Goal: Task Accomplishment & Management: Complete application form

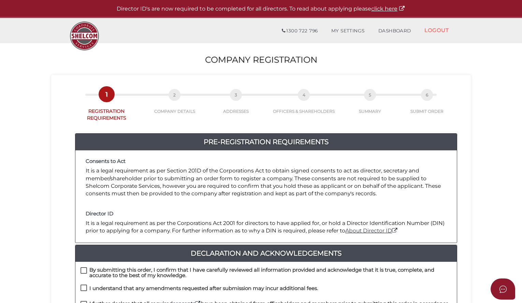
click at [84, 268] on label "By submitting this order, I confirm that I have carefully reviewed all informat…" at bounding box center [266, 272] width 371 height 9
checkbox input "true"
click at [82, 286] on label "I understand that any amendments requested after submission may incur additiona…" at bounding box center [200, 290] width 238 height 9
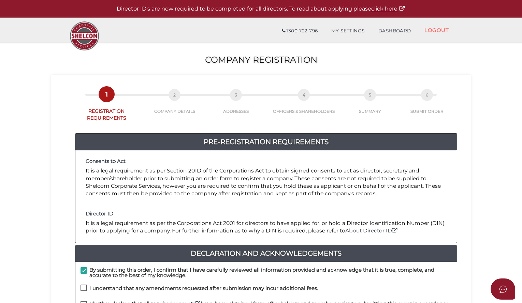
checkbox input "true"
click at [84, 301] on label "I further declare that all required consents have been obtained from officehold…" at bounding box center [266, 305] width 371 height 9
checkbox input "true"
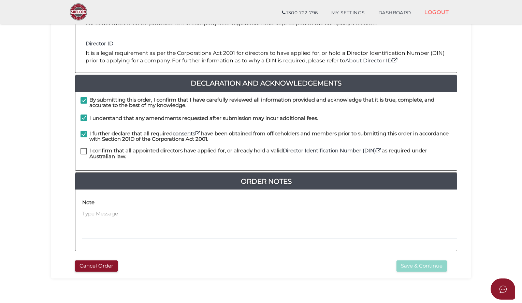
scroll to position [154, 0]
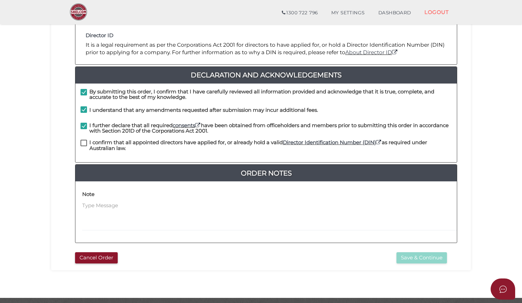
click at [86, 140] on label "I confirm that all appointed directors have applied for, or already hold a vali…" at bounding box center [266, 144] width 371 height 9
checkbox input "true"
click at [417, 253] on button "Save & Continue" at bounding box center [422, 258] width 51 height 11
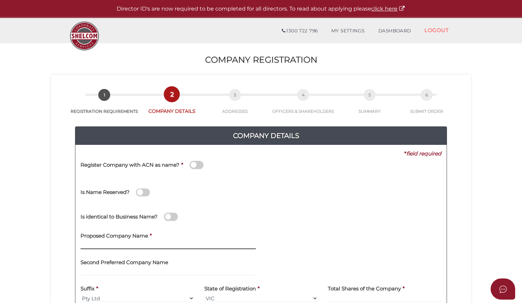
click at [157, 244] on input "text" at bounding box center [168, 246] width 175 height 8
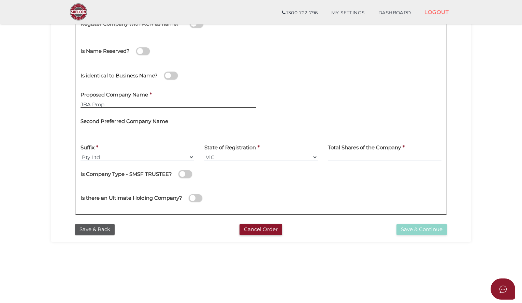
scroll to position [134, 0]
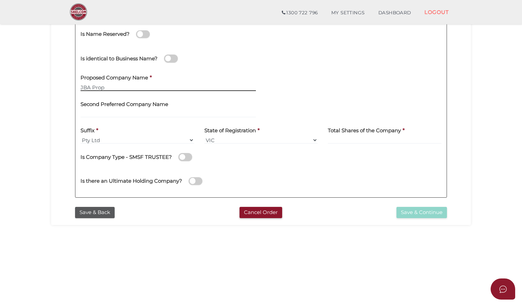
type input "JBA Prop"
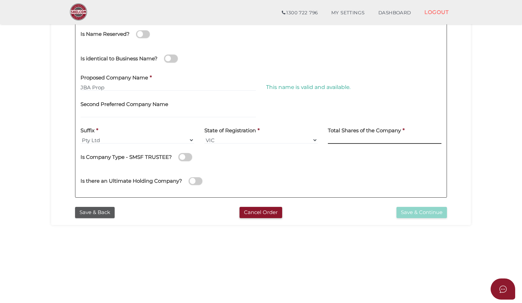
click at [348, 138] on input at bounding box center [385, 141] width 114 height 8
type input "300"
click at [309, 159] on div "Is Company Type - SMSF TRUSTEE?" at bounding box center [261, 156] width 361 height 14
click at [411, 211] on button "Save & Continue" at bounding box center [422, 212] width 51 height 11
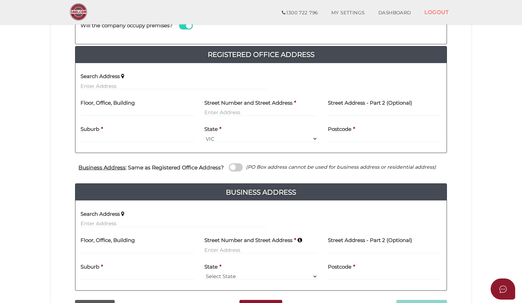
scroll to position [136, 0]
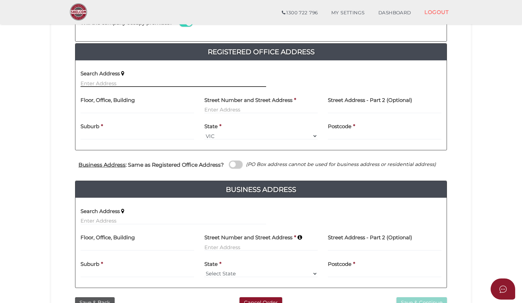
click at [110, 85] on input "text" at bounding box center [174, 84] width 186 height 8
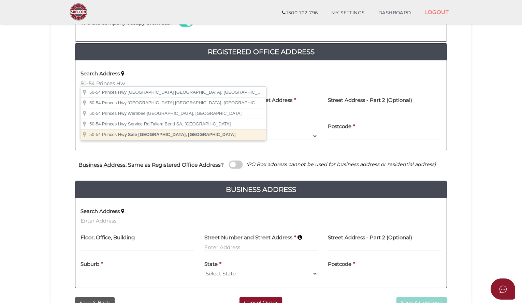
type input "50-54 Princes Hwy, Sale VIC, Australia"
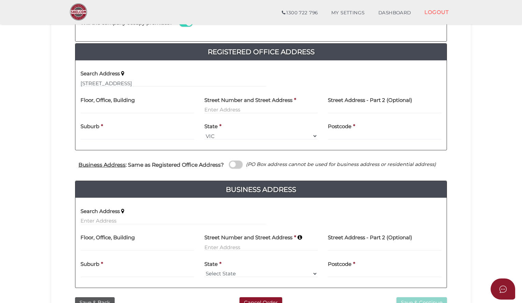
type input "50-54 Princes Highway"
type input "Sale"
select select "VIC"
type input "3850"
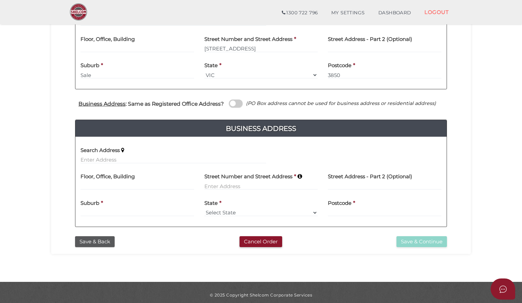
scroll to position [200, 0]
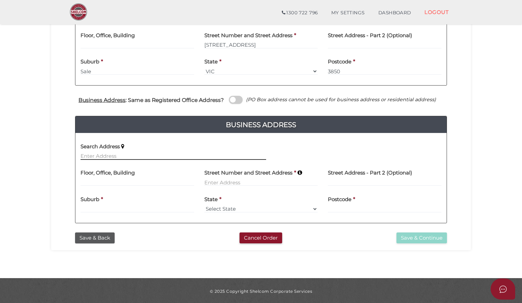
click at [161, 154] on input "text" at bounding box center [174, 157] width 186 height 8
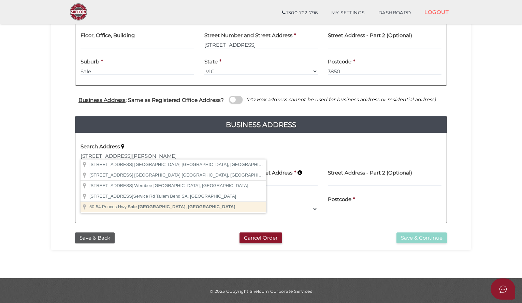
type input "50-54 Princes Hwy, Sale VIC, Australia"
type input "50-54 Princes Highway"
type input "Sale"
select select "VIC"
type input "3850"
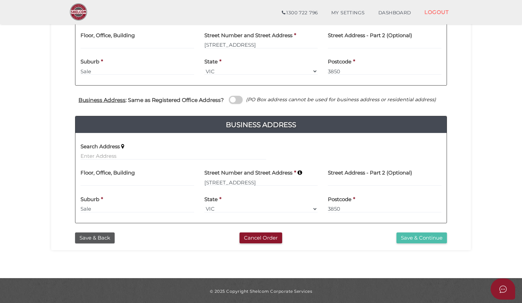
click at [407, 236] on button "Save & Continue" at bounding box center [422, 238] width 51 height 11
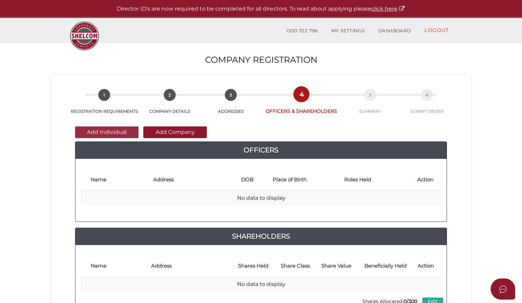
click at [115, 131] on button "Add Individual" at bounding box center [106, 133] width 63 height 12
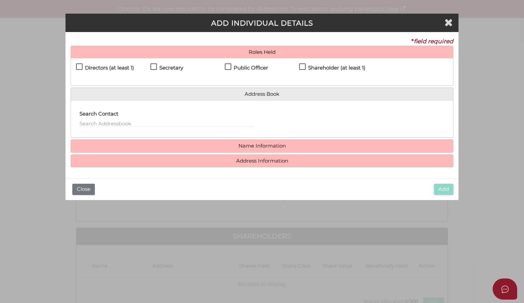
click at [81, 66] on label "Directors (at least 1)" at bounding box center [105, 69] width 58 height 9
checkbox input "true"
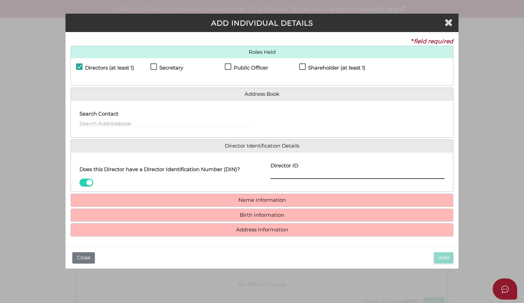
click at [280, 173] on input "Director ID" at bounding box center [358, 176] width 174 height 8
paste input "036 58523 78531"
type input "036 58523 78531"
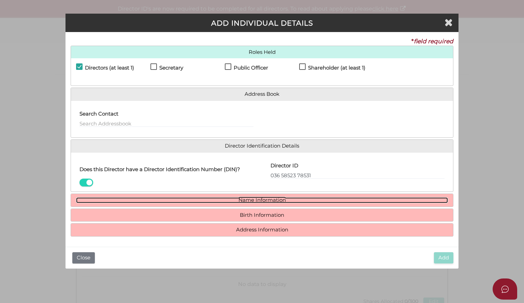
click at [298, 198] on link "Name Information" at bounding box center [262, 201] width 372 height 6
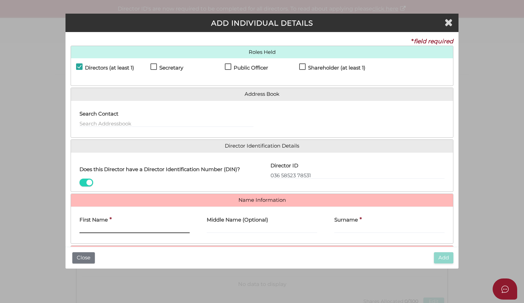
click at [119, 226] on input "First Name" at bounding box center [135, 230] width 110 height 8
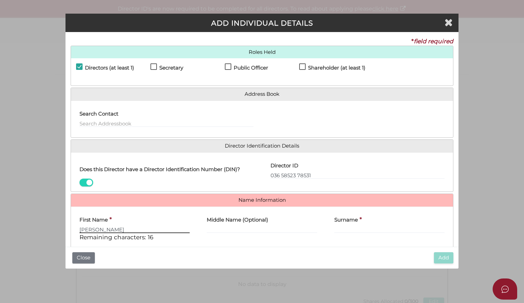
type input "Alan"
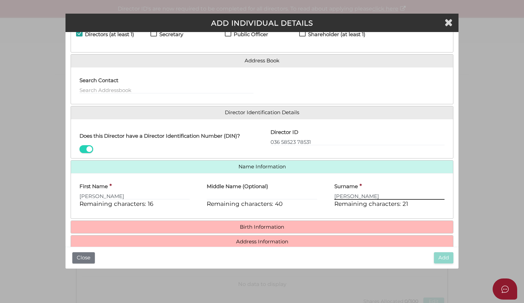
scroll to position [44, 0]
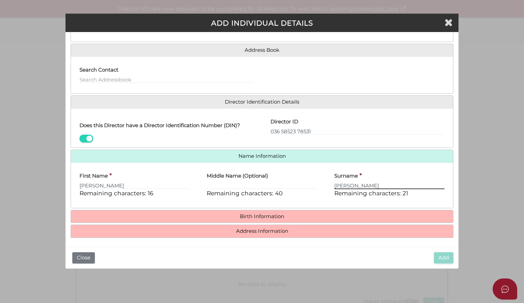
type input "Armstrong"
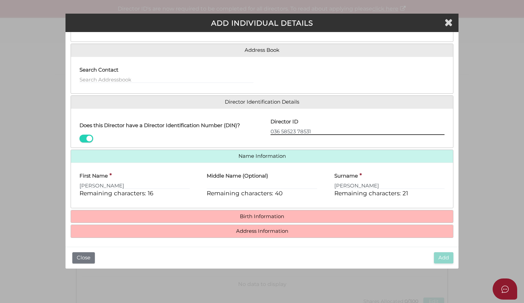
click at [326, 128] on input "036 58523 78531" at bounding box center [358, 132] width 174 height 8
type input "036585237853103"
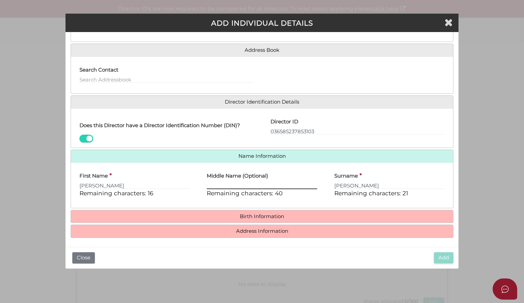
click at [228, 183] on input "Middle Name (Optional)" at bounding box center [262, 186] width 110 height 8
type input "Phillip"
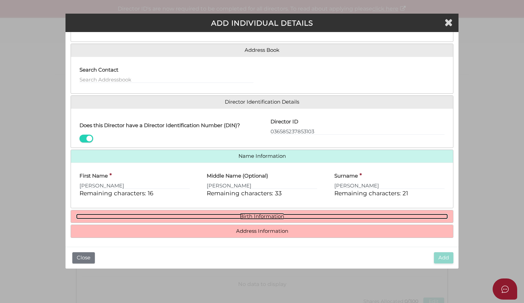
click at [237, 214] on link "Birth Information" at bounding box center [262, 217] width 372 height 6
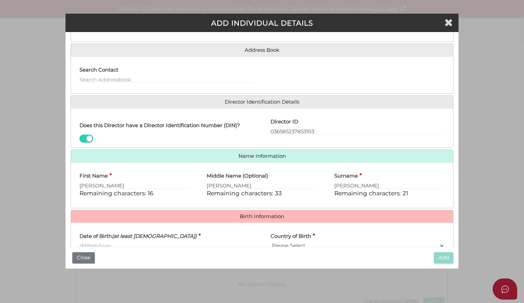
click at [124, 242] on input "Date of Birth (at least 18 years old)" at bounding box center [167, 246] width 174 height 8
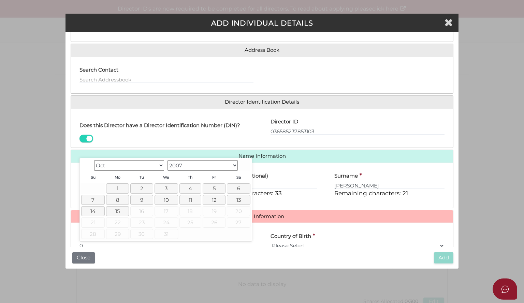
scroll to position [44, 0]
type input "[DATE]"
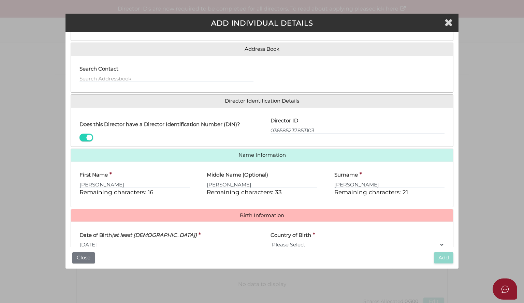
click at [276, 243] on select "Please Select v Australia Afghanistan Albania Algeria American Samoa Andorra An…" at bounding box center [358, 245] width 174 height 8
select select "[GEOGRAPHIC_DATA]"
click at [271, 241] on select "Please Select v [GEOGRAPHIC_DATA] [GEOGRAPHIC_DATA] [GEOGRAPHIC_DATA] [GEOGRAPH…" at bounding box center [358, 245] width 174 height 8
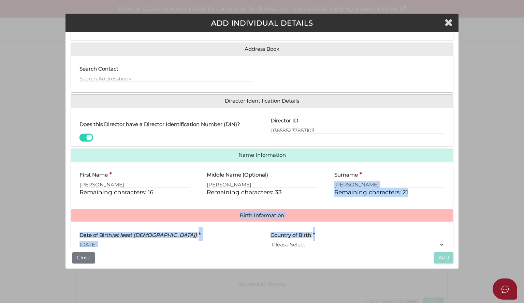
drag, startPoint x: 456, startPoint y: 170, endPoint x: 458, endPoint y: 223, distance: 52.3
click at [458, 223] on div "* field required Roles Held Directors (at least 1) Secretary Public Officer Mem…" at bounding box center [262, 139] width 393 height 215
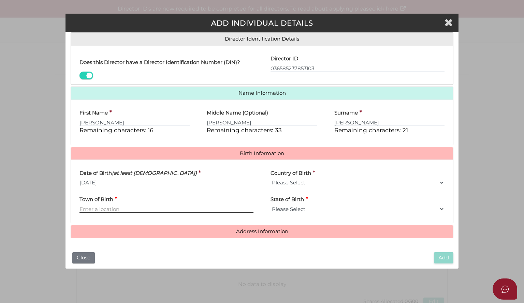
click at [120, 206] on input "Town of Birth" at bounding box center [167, 210] width 174 height 8
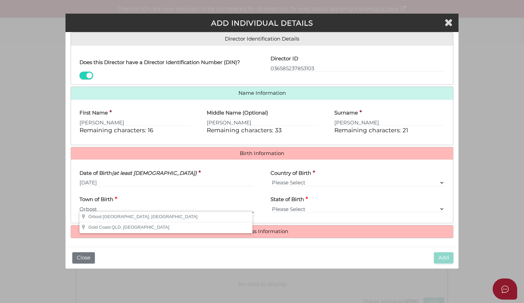
type input "Orbost"
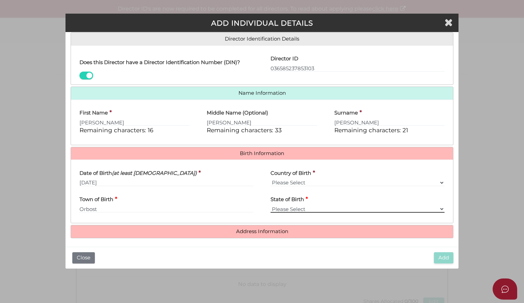
click at [281, 206] on select "Please Select VIC ACT NSW NT QLD TAS WA SA" at bounding box center [358, 210] width 174 height 8
select select "VIC"
click at [271, 206] on select "Please Select VIC ACT NSW NT QLD TAS WA SA" at bounding box center [358, 210] width 174 height 8
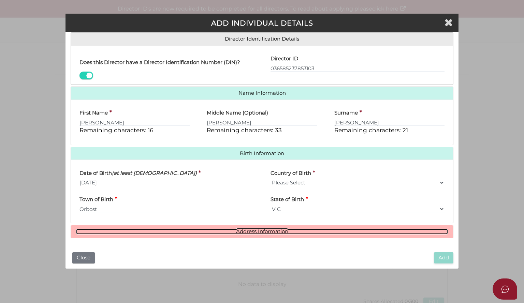
click at [275, 229] on link "Address Information" at bounding box center [262, 232] width 372 height 6
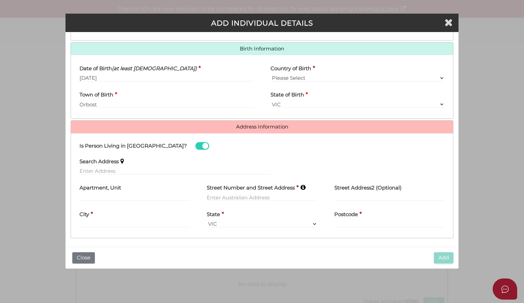
click at [116, 164] on label "Search Address" at bounding box center [99, 161] width 39 height 14
click at [115, 169] on input "text" at bounding box center [175, 172] width 191 height 8
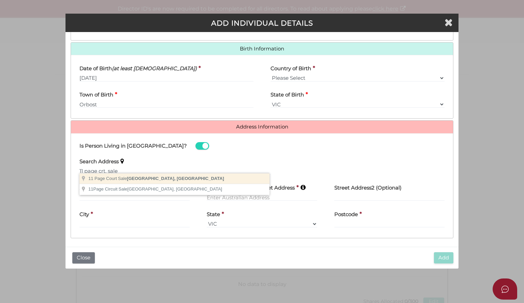
type input "11 Page Court, Sale VIC, Australia"
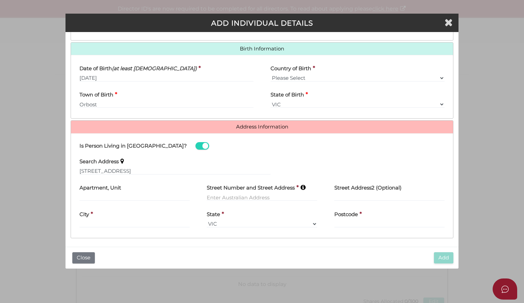
type input "11 Page Court"
type input "Sale"
select select "VIC"
type input "3850"
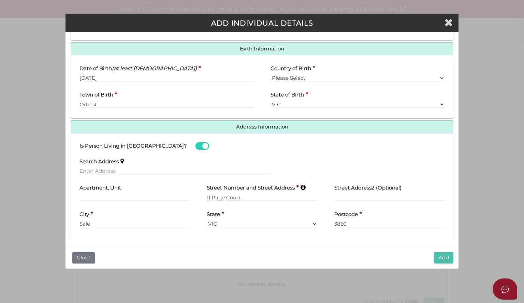
click at [443, 257] on button "Add" at bounding box center [443, 258] width 19 height 11
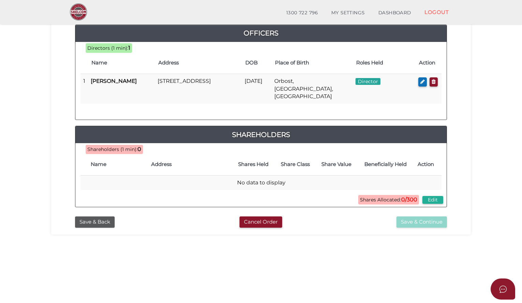
scroll to position [46, 0]
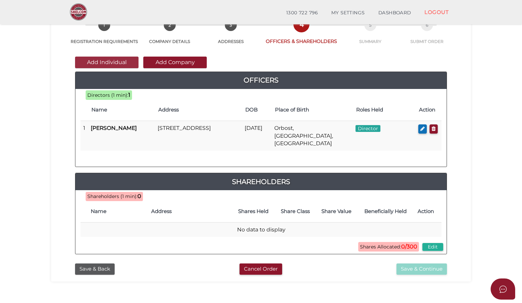
click at [112, 61] on button "Add Individual" at bounding box center [106, 63] width 63 height 12
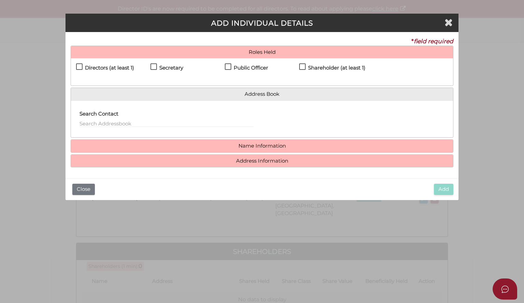
click at [80, 67] on label "Directors (at least 1)" at bounding box center [105, 69] width 58 height 9
checkbox input "true"
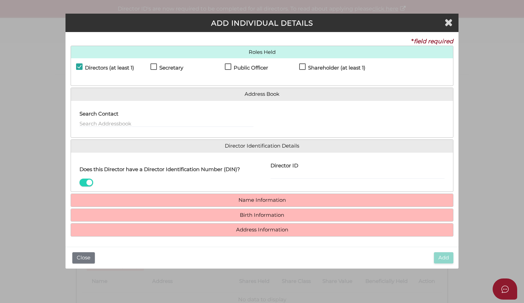
click at [301, 68] on label "Shareholder (at least 1)" at bounding box center [332, 69] width 66 height 9
checkbox input "true"
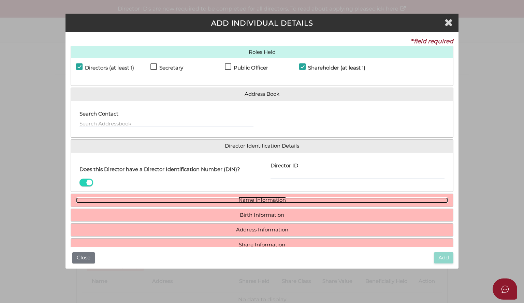
click at [243, 199] on link "Name Information" at bounding box center [262, 201] width 372 height 6
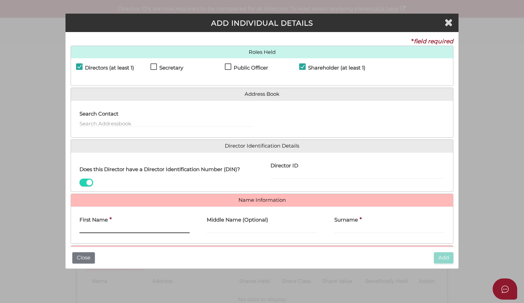
click at [158, 226] on input "First Name" at bounding box center [135, 230] width 110 height 8
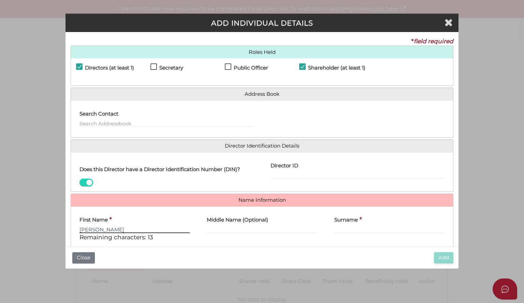
type input "Bradley"
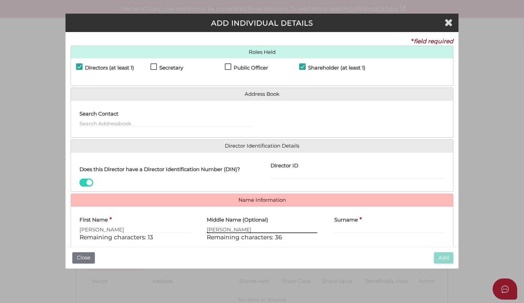
type input "Aaron"
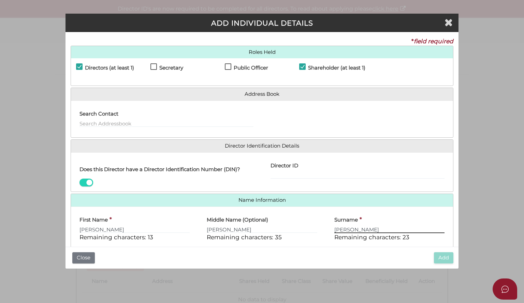
type input "Coleman"
drag, startPoint x: 459, startPoint y: 198, endPoint x: 461, endPoint y: 239, distance: 41.7
click at [461, 239] on div "Pty Ltd ADD INDIVIDUAL DETAILS * field required Roles Held Directors (at least …" at bounding box center [262, 151] width 524 height 303
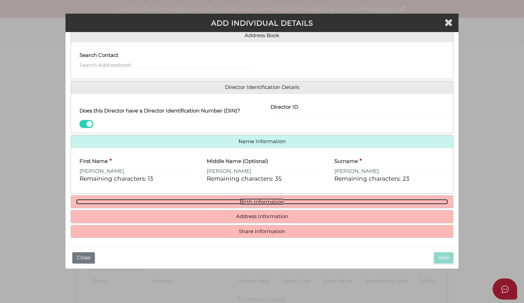
click at [249, 201] on link "Birth Information" at bounding box center [262, 202] width 372 height 6
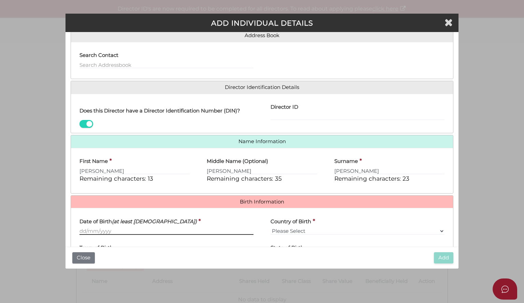
click at [147, 232] on input "Date of Birth (at least [DEMOGRAPHIC_DATA])" at bounding box center [167, 232] width 174 height 8
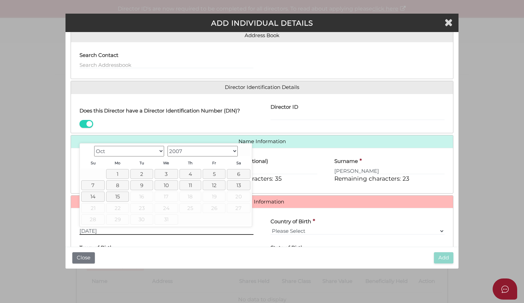
type input "[DATE]"
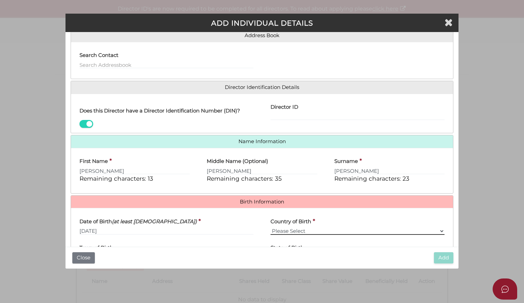
click at [280, 231] on select "Please Select v Australia Afghanistan Albania Algeria American Samoa Andorra An…" at bounding box center [358, 232] width 174 height 8
select select "[GEOGRAPHIC_DATA]"
click at [271, 228] on select "Please Select v Australia Afghanistan Albania Algeria American Samoa Andorra An…" at bounding box center [358, 232] width 174 height 8
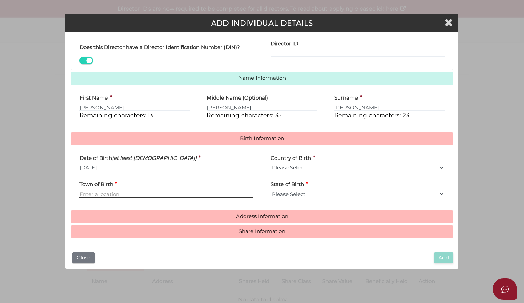
click at [142, 190] on input "Town of Birth" at bounding box center [167, 194] width 174 height 8
type input "Sale"
click at [273, 192] on select "Please Select VIC ACT NSW NT QLD TAS WA SA" at bounding box center [358, 194] width 174 height 8
select select "VIC"
click at [271, 190] on select "Please Select VIC ACT NSW NT QLD TAS WA SA" at bounding box center [358, 194] width 174 height 8
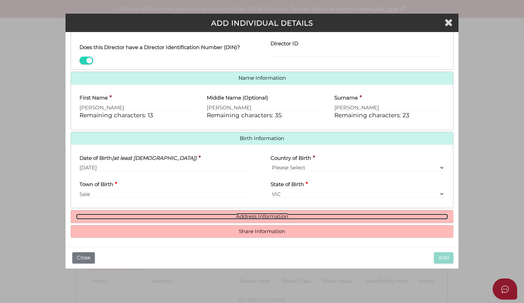
click at [274, 216] on link "Address Information" at bounding box center [262, 217] width 372 height 6
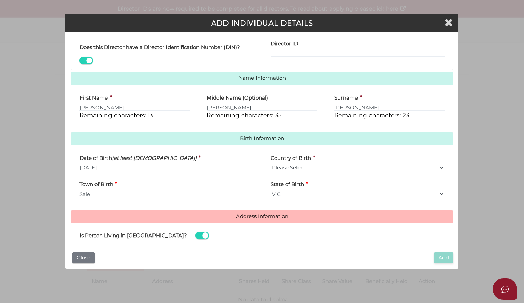
click at [123, 241] on label "Is Person Living in Australia?" at bounding box center [133, 236] width 125 height 15
click at [0, 0] on input "checkbox" at bounding box center [0, 0] width 0 height 0
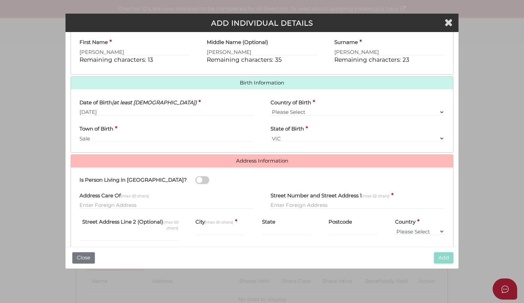
scroll to position [206, 0]
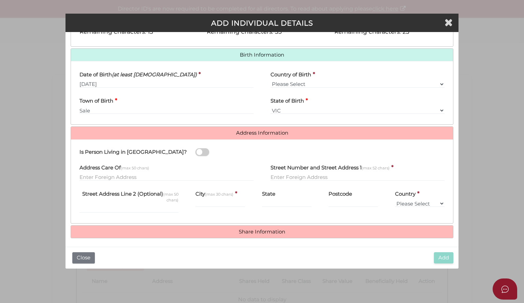
click at [196, 149] on span at bounding box center [203, 153] width 14 height 8
click at [0, 0] on input "checkbox" at bounding box center [0, 0] width 0 height 0
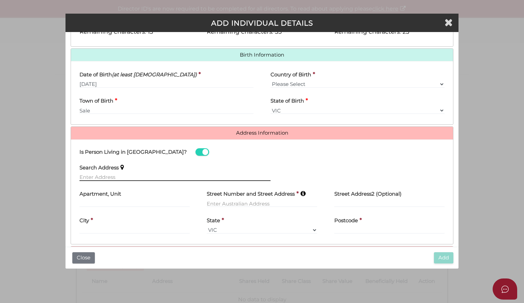
click at [108, 174] on input "text" at bounding box center [175, 178] width 191 height 8
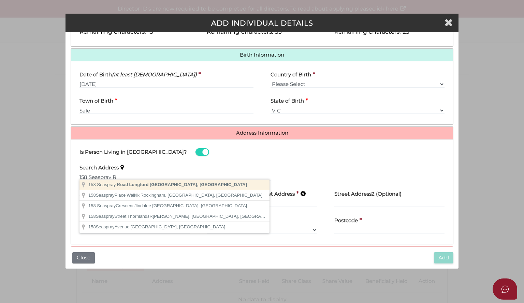
type input "158 Seaspray Road, Longford VIC, Australia"
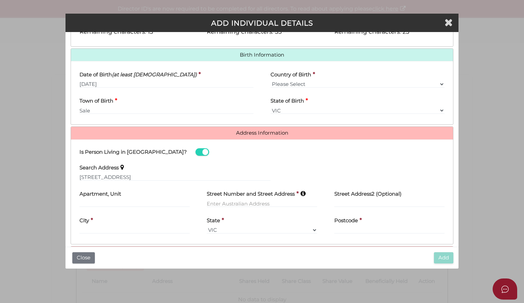
type input "158 Seaspray Road"
type input "Longford"
select select "VIC"
type input "3851"
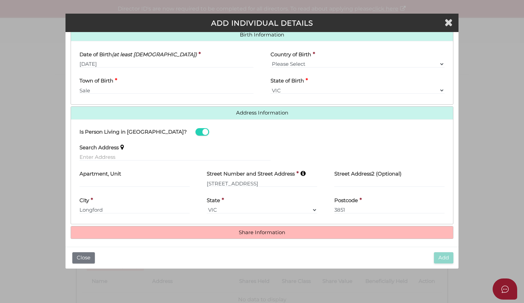
scroll to position [227, 0]
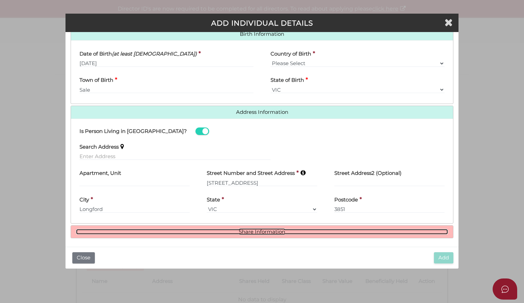
click at [305, 232] on link "Share Information" at bounding box center [262, 232] width 372 height 6
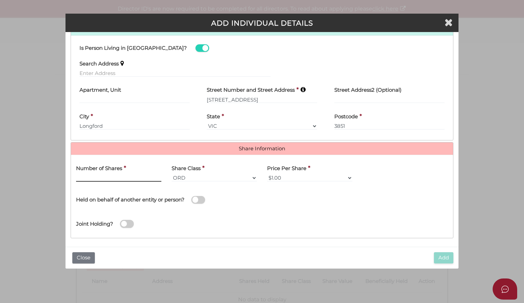
click at [111, 174] on input "text" at bounding box center [118, 178] width 85 height 8
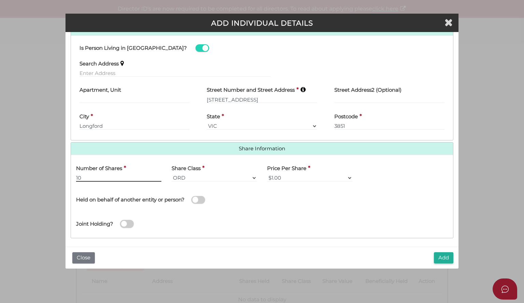
type input "1"
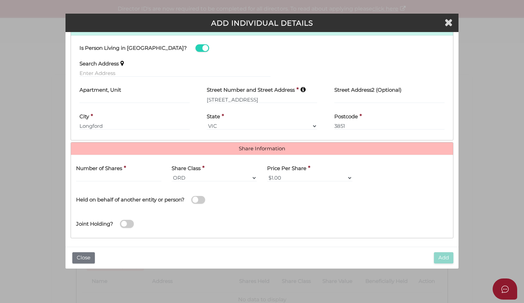
click at [456, 52] on div "* field required Roles Held Directors (at least 1) Secretary Public Officer Mem…" at bounding box center [262, 139] width 393 height 215
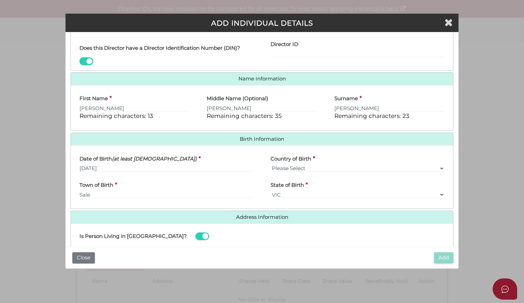
scroll to position [0, 0]
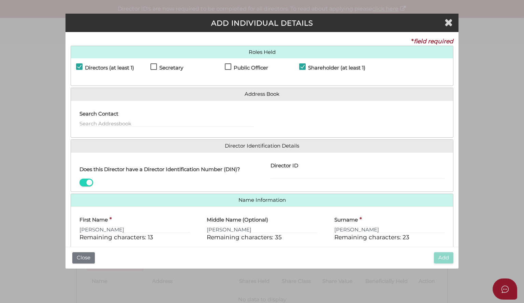
click at [303, 67] on label "Shareholder (at least 1)" at bounding box center [332, 69] width 66 height 9
checkbox input "false"
click at [444, 259] on button "Add" at bounding box center [443, 258] width 19 height 11
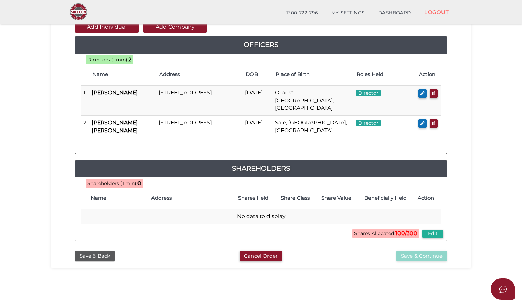
scroll to position [84, 0]
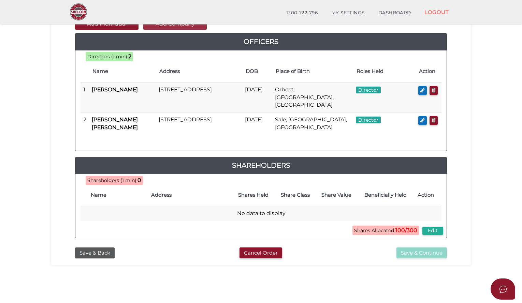
click at [180, 28] on button "Add Company" at bounding box center [174, 24] width 63 height 12
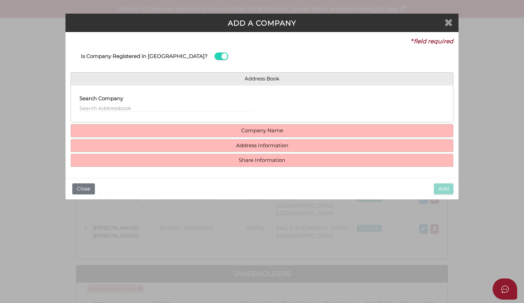
click at [447, 26] on icon "Close" at bounding box center [449, 22] width 8 height 10
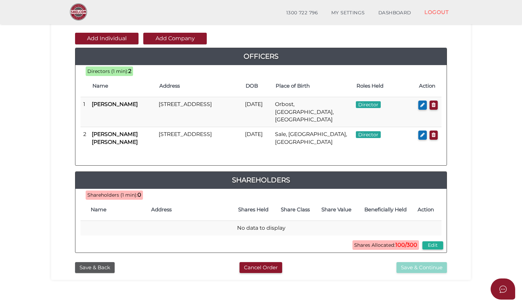
scroll to position [70, 0]
click at [173, 40] on button "Add Company" at bounding box center [174, 39] width 63 height 12
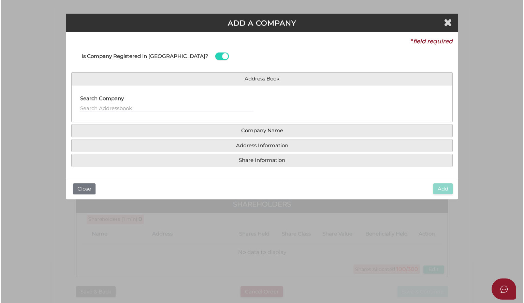
scroll to position [0, 0]
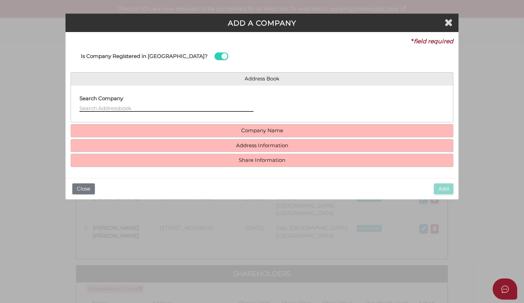
click at [133, 108] on input "text" at bounding box center [167, 108] width 174 height 8
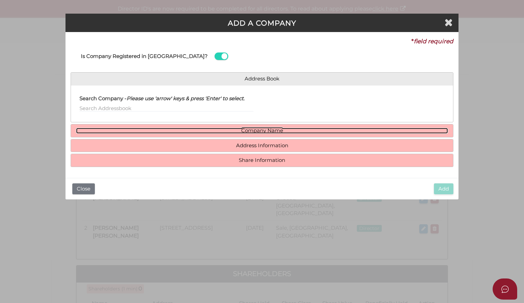
click at [133, 129] on link "Company Name" at bounding box center [262, 131] width 372 height 6
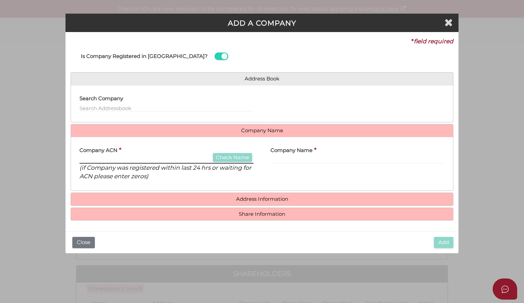
click at [116, 157] on input "text" at bounding box center [167, 160] width 174 height 8
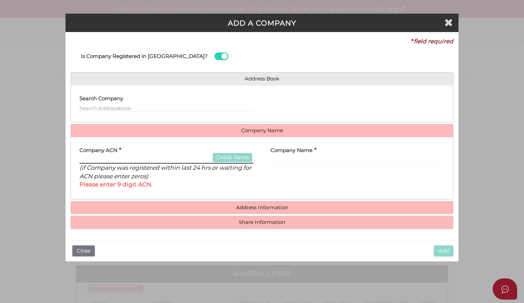
paste input "15382697"
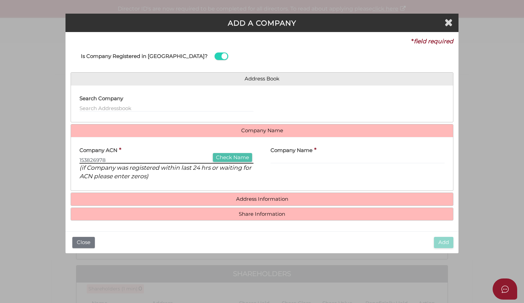
type input "153826978"
click at [245, 156] on button "Check Name" at bounding box center [232, 157] width 39 height 9
type input "APCK PTY LTD"
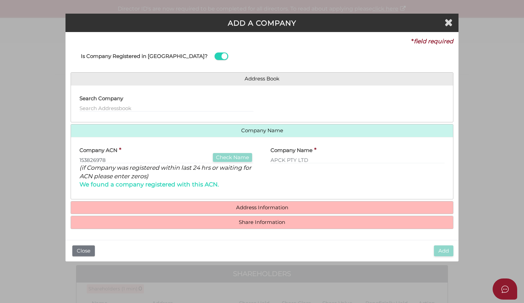
click at [229, 203] on h4 "Address Information" at bounding box center [262, 208] width 382 height 13
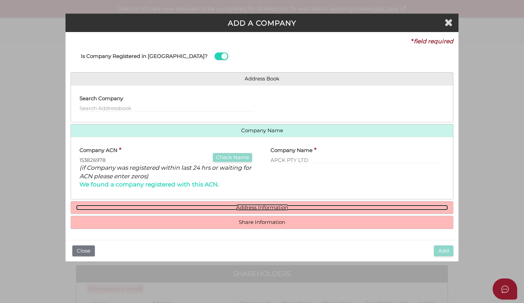
click at [244, 207] on link "Address Information" at bounding box center [262, 208] width 372 height 6
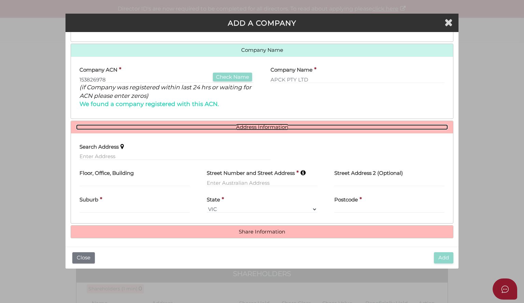
scroll to position [82, 0]
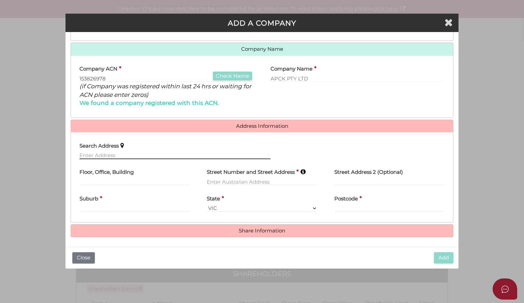
click at [117, 155] on input "text" at bounding box center [175, 156] width 191 height 8
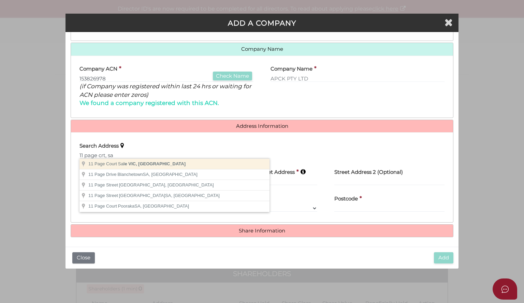
type input "11 Page Court, Sale VIC, Australia"
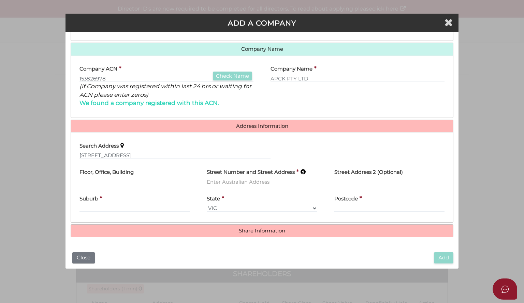
type input "11 Page Court"
type input "Sale"
select select "VIC"
type input "3850"
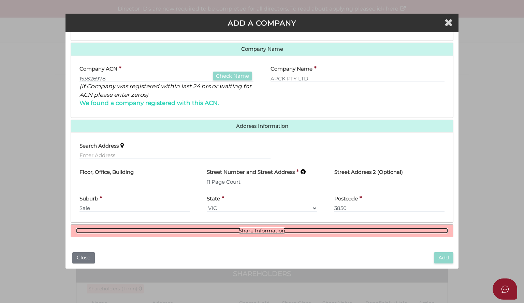
click at [149, 228] on link "Share Information" at bounding box center [262, 231] width 372 height 6
click at [184, 228] on link "Share Information" at bounding box center [262, 231] width 372 height 6
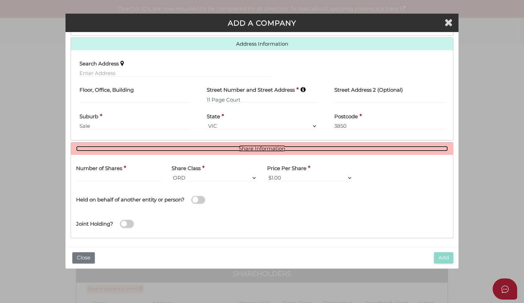
scroll to position [165, 0]
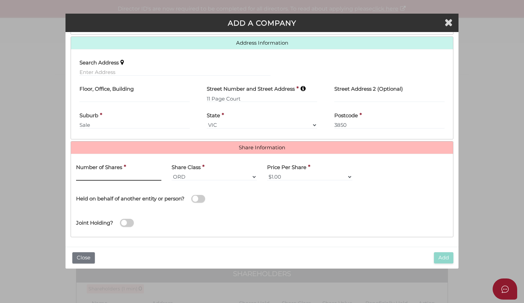
click at [132, 175] on input "text" at bounding box center [118, 177] width 85 height 8
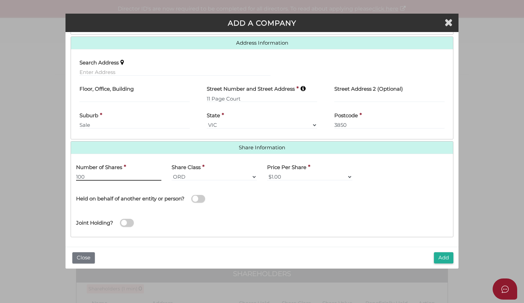
type input "100"
click at [200, 197] on span at bounding box center [199, 199] width 14 height 8
click at [0, 0] on input "checkbox" at bounding box center [0, 0] width 0 height 0
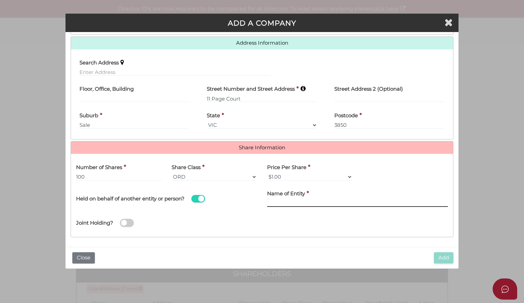
click at [270, 200] on input "text" at bounding box center [357, 204] width 181 height 8
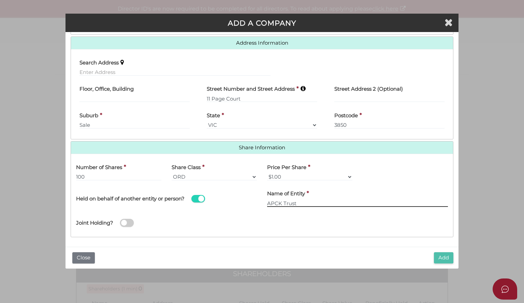
type input "APCK Trust"
click at [444, 257] on button "Add" at bounding box center [443, 258] width 19 height 11
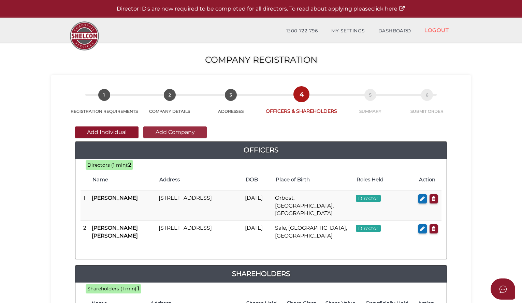
click at [179, 131] on button "Add Company" at bounding box center [174, 133] width 63 height 12
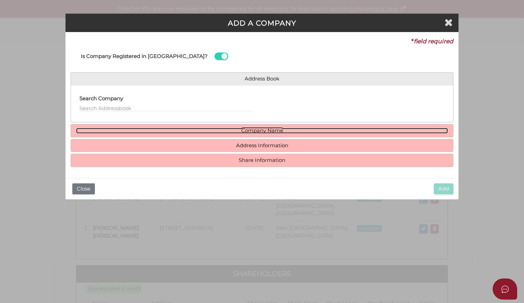
click at [236, 128] on link "Company Name" at bounding box center [262, 131] width 372 height 6
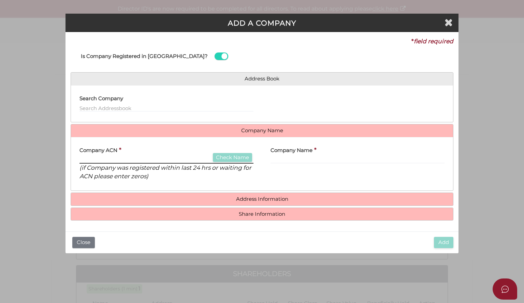
click at [107, 158] on input "text" at bounding box center [167, 160] width 174 height 8
paste input "151295957"
type input "151295957"
click at [229, 152] on div "Company ACN * 151295957 Check Name (if Company was registered within last 24 hr…" at bounding box center [167, 162] width 174 height 38
click at [229, 155] on button "Check Name" at bounding box center [232, 157] width 39 height 9
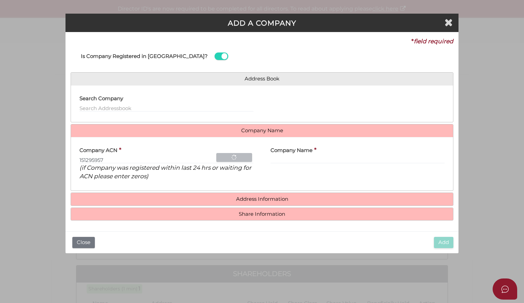
type input "J & N [PERSON_NAME] PTY. LTD."
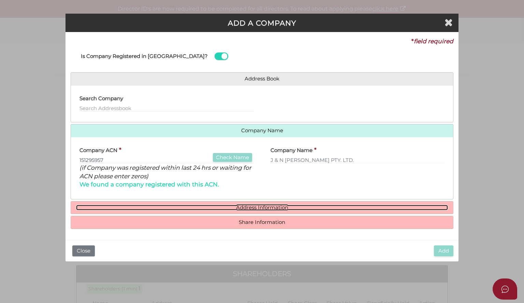
click at [246, 206] on link "Address Information" at bounding box center [262, 208] width 372 height 6
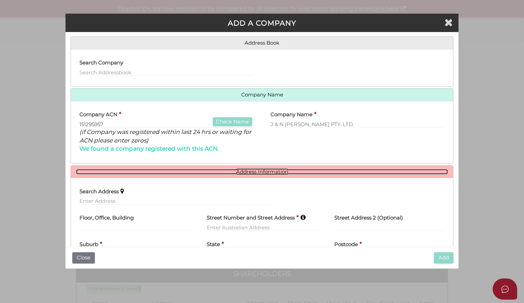
scroll to position [82, 0]
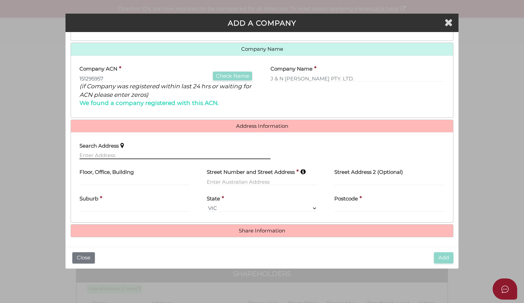
click at [111, 154] on input "text" at bounding box center [175, 156] width 191 height 8
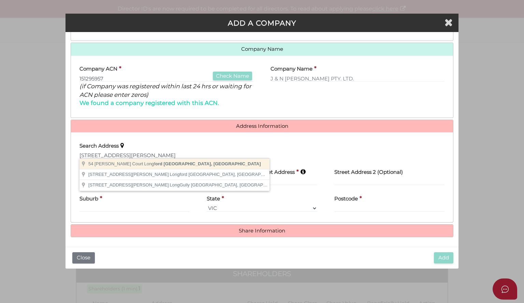
type input "[STREET_ADDRESS][PERSON_NAME]"
type input "Longford"
select select "VIC"
type input "3851"
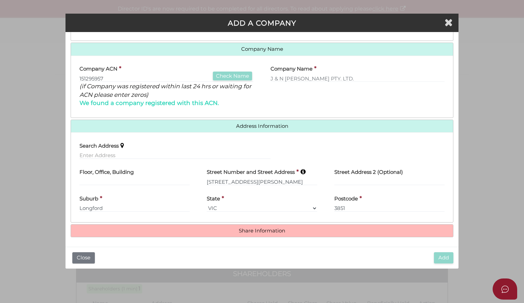
click at [190, 225] on h4 "Share Information" at bounding box center [262, 231] width 382 height 13
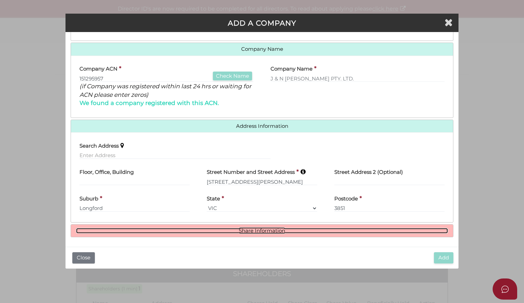
click at [398, 231] on link "Share Information" at bounding box center [262, 231] width 372 height 6
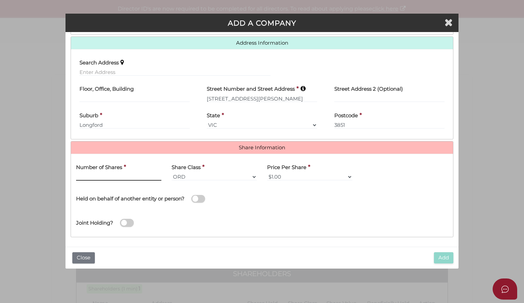
click at [109, 175] on input "text" at bounding box center [118, 177] width 85 height 8
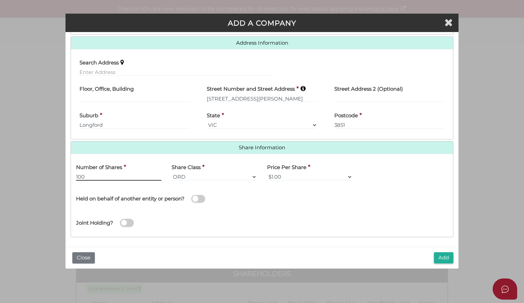
type input "100"
click at [202, 201] on span at bounding box center [199, 199] width 14 height 8
click at [0, 0] on input "checkbox" at bounding box center [0, 0] width 0 height 0
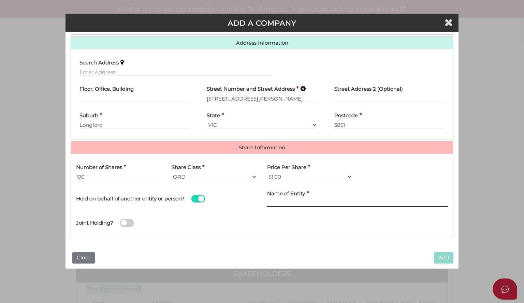
click at [283, 201] on input "text" at bounding box center [357, 204] width 181 height 8
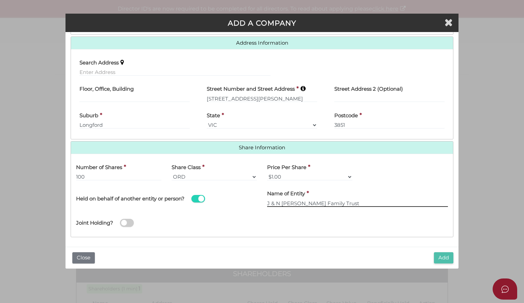
type input "J & N [PERSON_NAME] Family Trust"
click at [440, 257] on button "Add" at bounding box center [443, 258] width 19 height 11
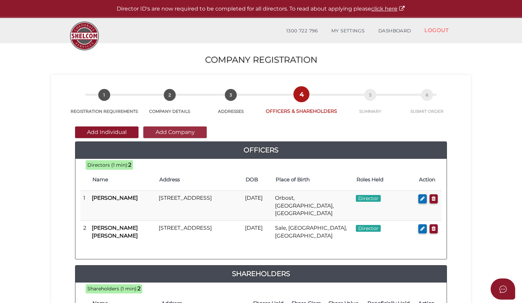
click at [199, 132] on button "Add Company" at bounding box center [174, 133] width 63 height 12
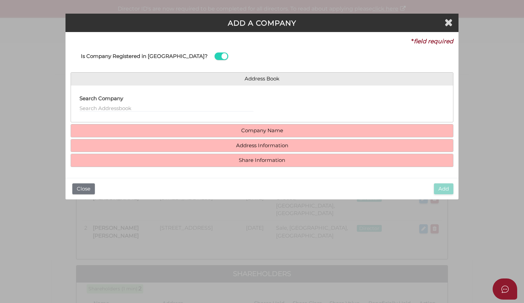
click at [248, 127] on h4 "Company Name" at bounding box center [262, 131] width 382 height 13
click at [213, 135] on h4 "Company Name" at bounding box center [262, 131] width 382 height 13
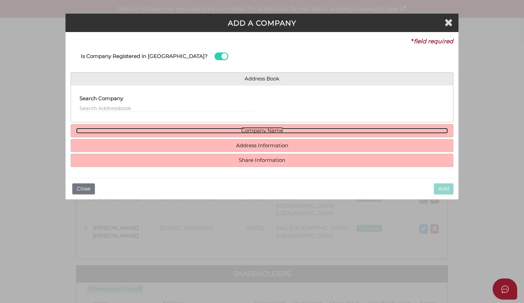
click at [208, 130] on link "Company Name" at bounding box center [262, 131] width 372 height 6
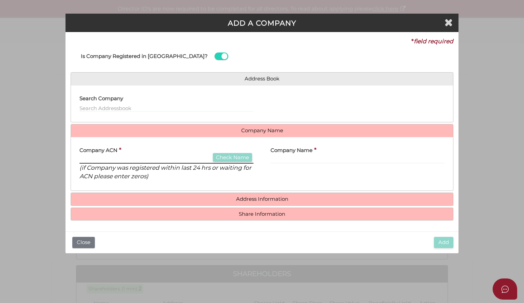
click at [131, 159] on input "text" at bounding box center [167, 160] width 174 height 8
paste input "151296605"
type input "151296605"
click at [225, 158] on button "Check Name" at bounding box center [232, 157] width 39 height 9
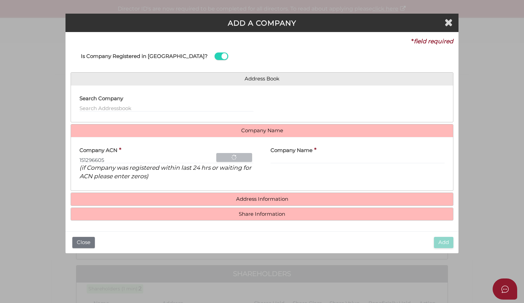
type input "B & N [PERSON_NAME] PTY. LTD."
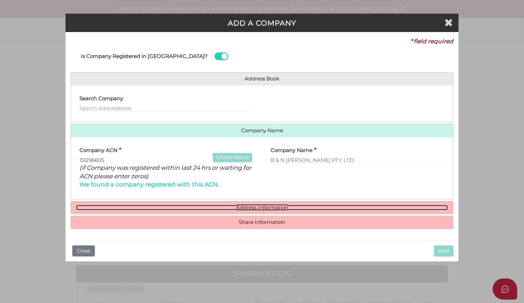
click at [267, 207] on link "Address Information" at bounding box center [262, 208] width 372 height 6
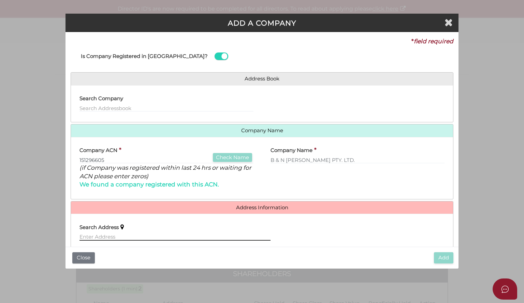
click at [169, 234] on input "text" at bounding box center [175, 238] width 191 height 8
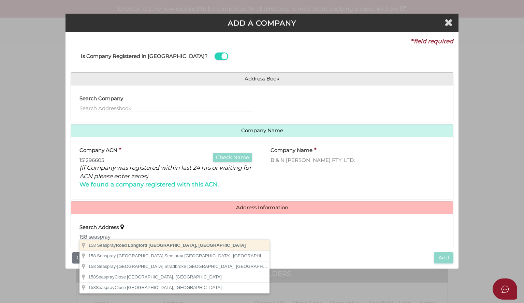
type input "[STREET_ADDRESS]"
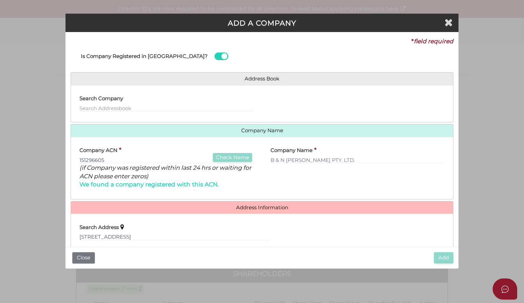
type input "158 Seaspray Road"
type input "Longford"
select select "VIC"
type input "3851"
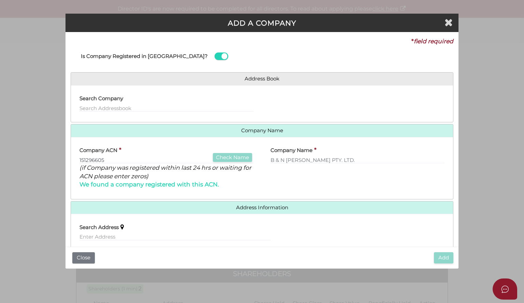
scroll to position [82, 0]
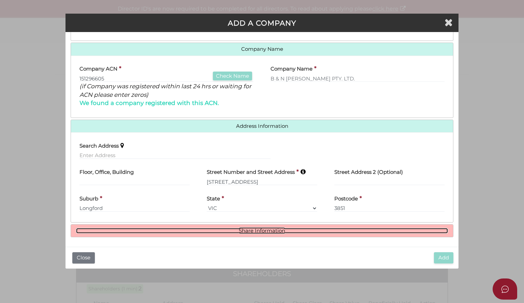
click at [382, 229] on link "Share Information" at bounding box center [262, 231] width 372 height 6
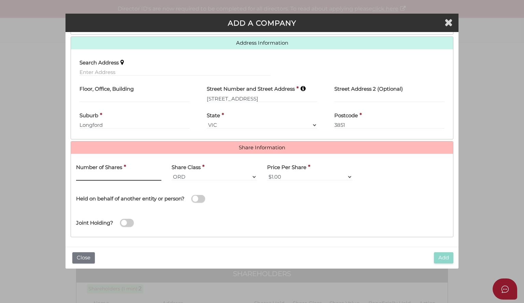
click at [120, 174] on input "text" at bounding box center [118, 177] width 85 height 8
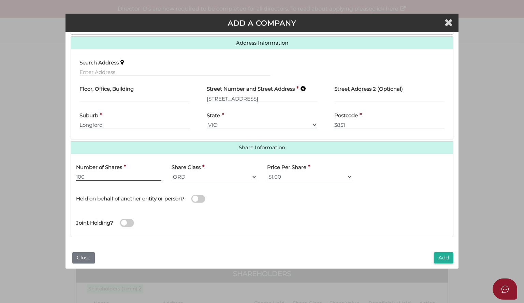
type input "100"
click at [200, 200] on span at bounding box center [199, 199] width 14 height 8
click at [0, 0] on input "checkbox" at bounding box center [0, 0] width 0 height 0
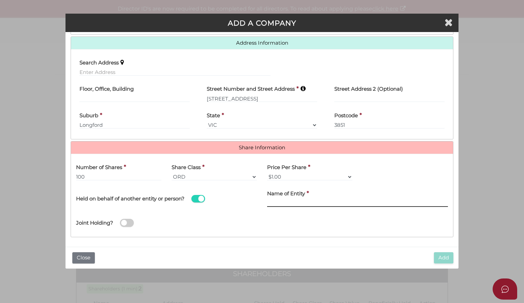
click at [282, 200] on input "text" at bounding box center [357, 204] width 181 height 8
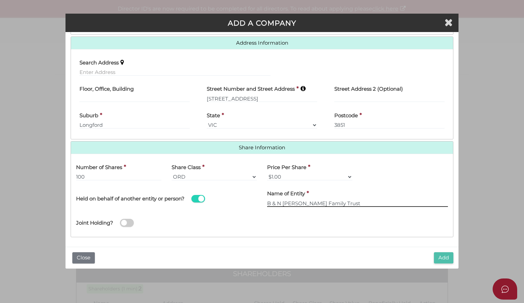
type input "B & N [PERSON_NAME] Family Trust"
click at [448, 257] on button "Add" at bounding box center [443, 258] width 19 height 11
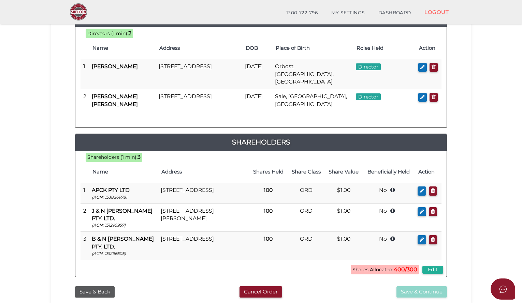
scroll to position [107, 0]
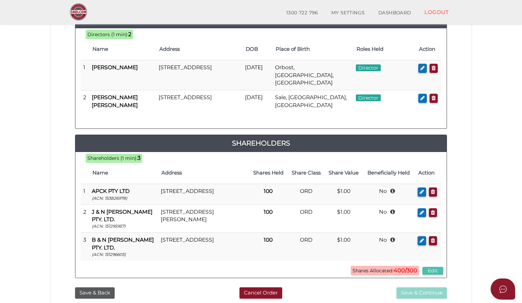
click at [429, 267] on button "Edit" at bounding box center [433, 271] width 21 height 8
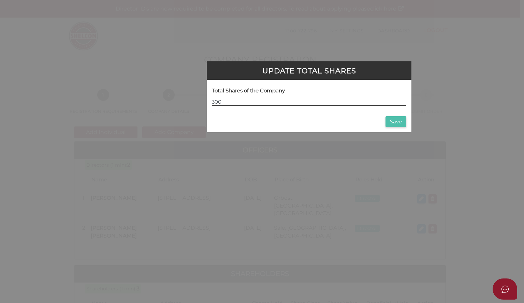
type input "300"
click at [399, 121] on button "Save" at bounding box center [396, 121] width 21 height 11
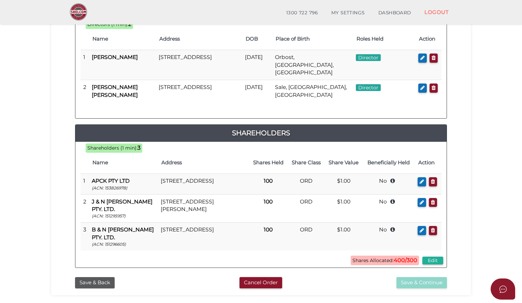
scroll to position [117, 0]
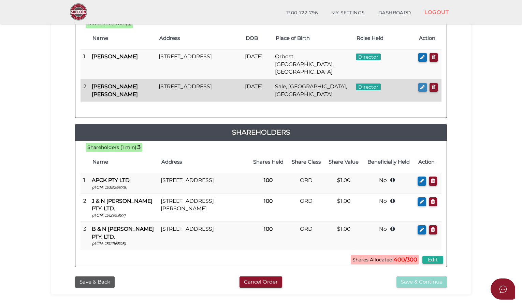
click at [421, 83] on button "button" at bounding box center [423, 87] width 9 height 9
checkbox input "true"
type input "0"
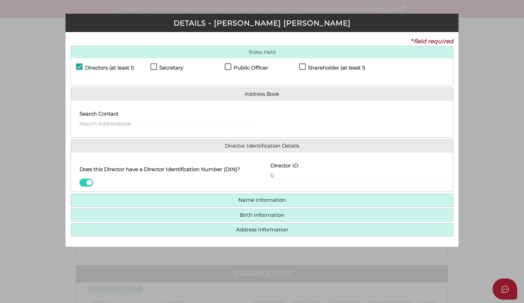
scroll to position [20, 0]
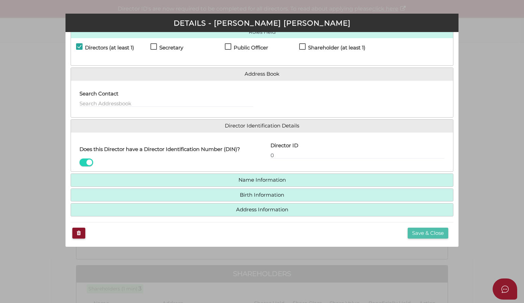
click at [424, 229] on button "Save & Close" at bounding box center [428, 233] width 41 height 11
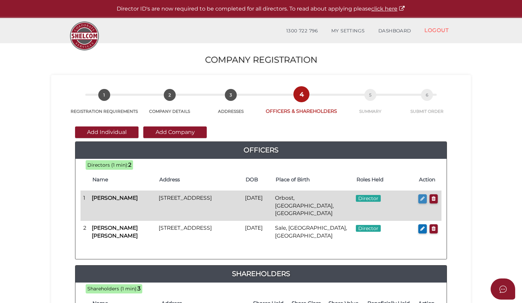
click at [421, 197] on icon "button" at bounding box center [423, 198] width 4 height 5
checkbox input "true"
type input "36585237853103"
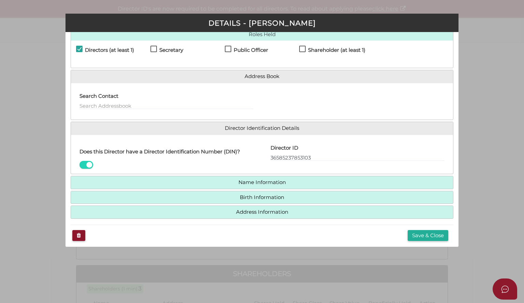
scroll to position [20, 0]
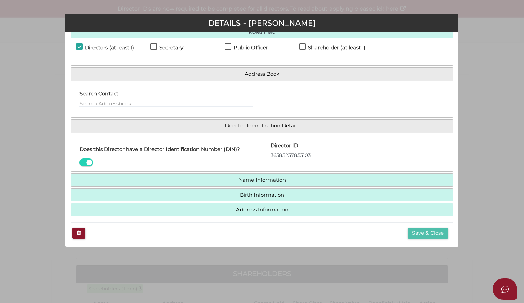
click at [426, 232] on button "Save & Close" at bounding box center [428, 233] width 41 height 11
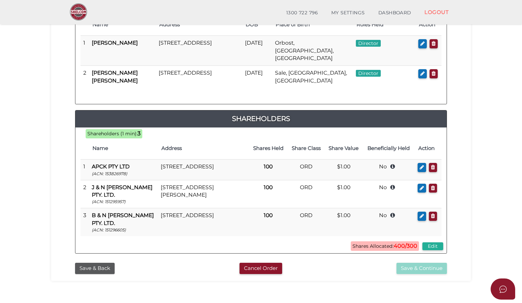
scroll to position [137, 0]
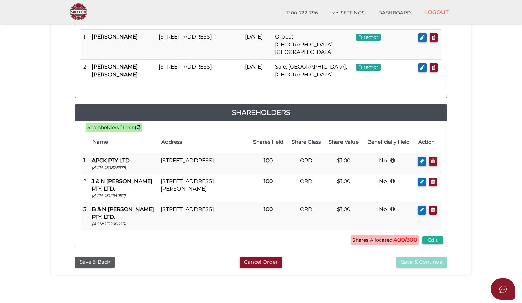
click at [385, 236] on span "Shares Allocated: 400/300" at bounding box center [385, 241] width 68 height 10
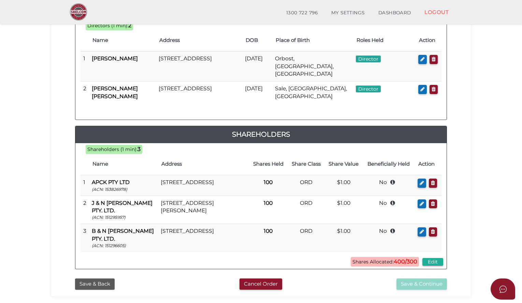
scroll to position [116, 0]
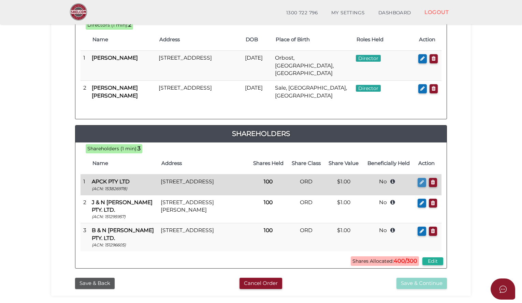
click at [422, 180] on icon "button" at bounding box center [422, 182] width 4 height 5
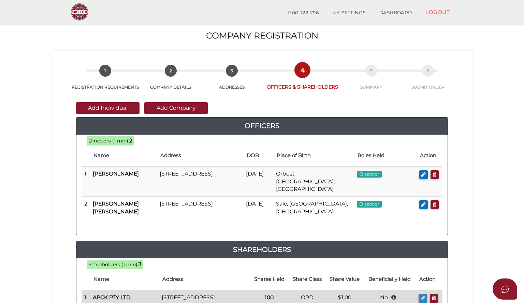
type input "100"
type input "APCK Trust"
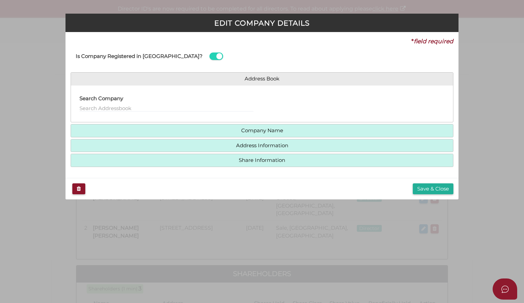
click at [419, 167] on div "* field required Is Company Registered in [GEOGRAPHIC_DATA]? Address Book Searc…" at bounding box center [262, 105] width 393 height 146
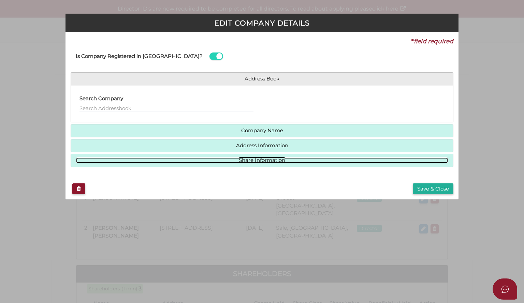
click at [420, 162] on link "Share Information" at bounding box center [262, 161] width 372 height 6
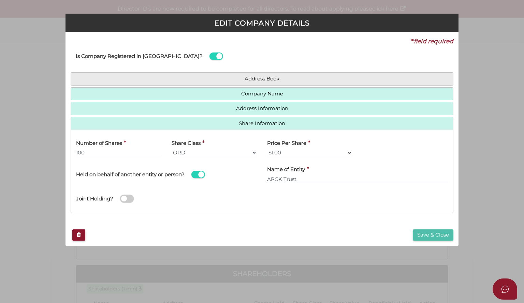
click at [439, 234] on button "Save & Close" at bounding box center [433, 235] width 41 height 11
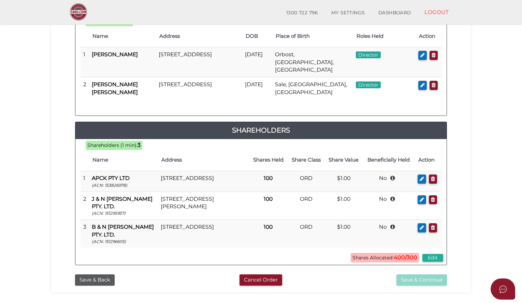
scroll to position [127, 0]
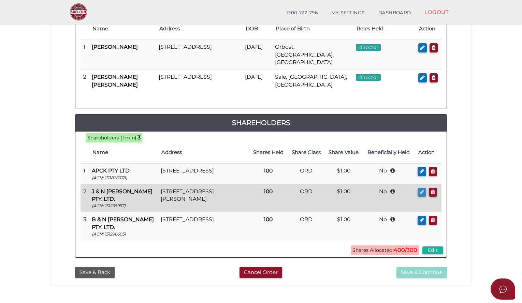
click at [421, 190] on icon "button" at bounding box center [422, 192] width 4 height 5
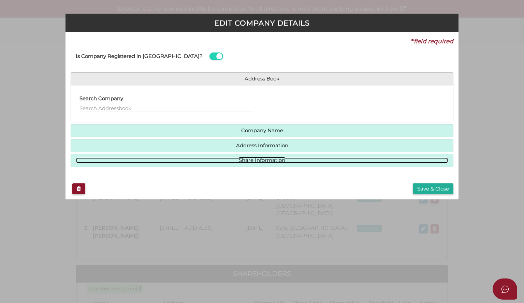
click at [420, 162] on link "Share Information" at bounding box center [262, 161] width 372 height 6
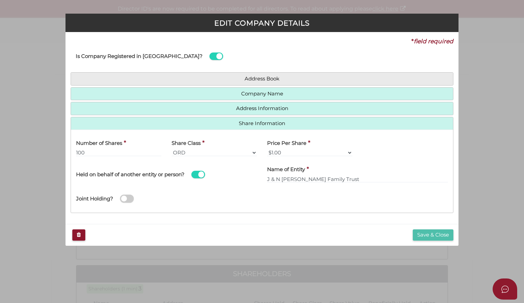
click at [435, 237] on button "Save & Close" at bounding box center [433, 235] width 41 height 11
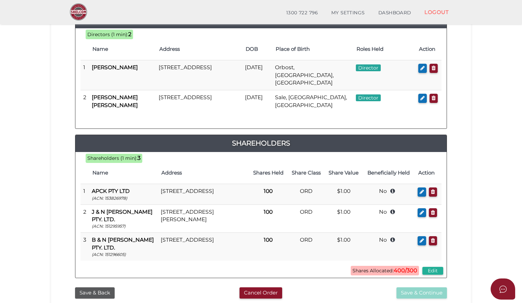
scroll to position [115, 0]
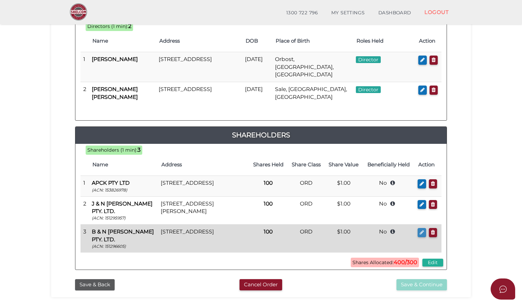
click at [421, 230] on icon "button" at bounding box center [422, 232] width 4 height 5
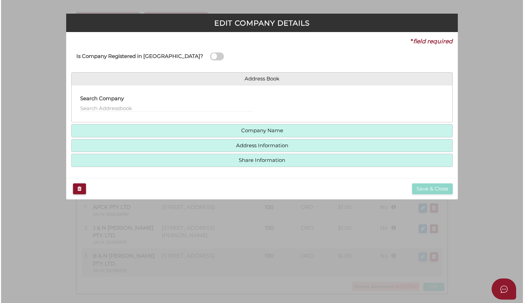
scroll to position [0, 0]
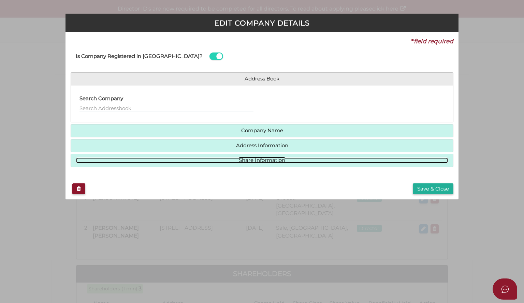
click at [423, 158] on link "Share Information" at bounding box center [262, 161] width 372 height 6
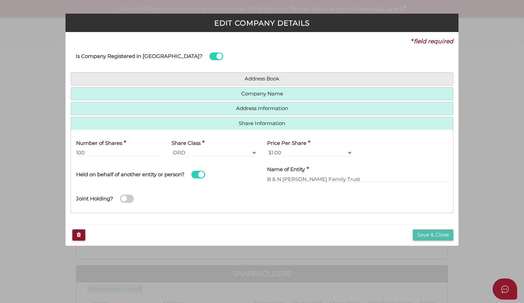
click at [429, 233] on button "Save & Close" at bounding box center [433, 235] width 41 height 11
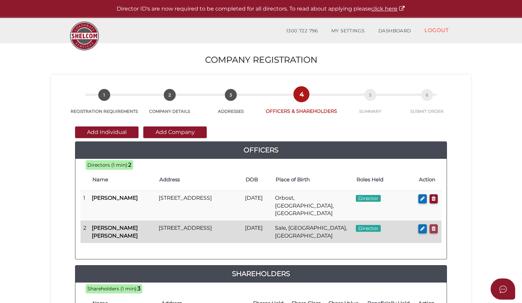
click at [432, 226] on icon "button" at bounding box center [434, 228] width 4 height 5
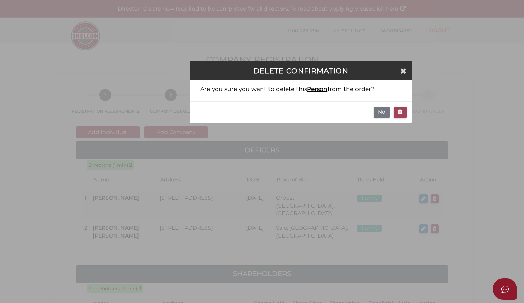
click at [401, 112] on icon "button" at bounding box center [400, 112] width 4 height 5
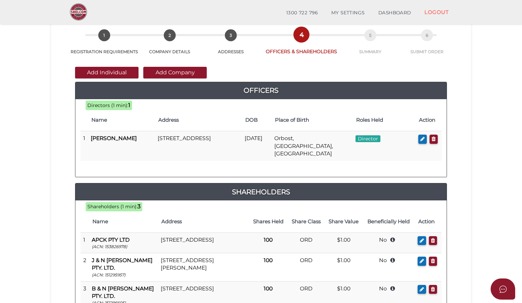
scroll to position [32, 0]
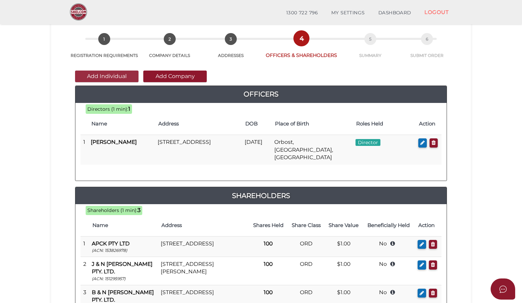
click at [121, 77] on button "Add Individual" at bounding box center [106, 77] width 63 height 12
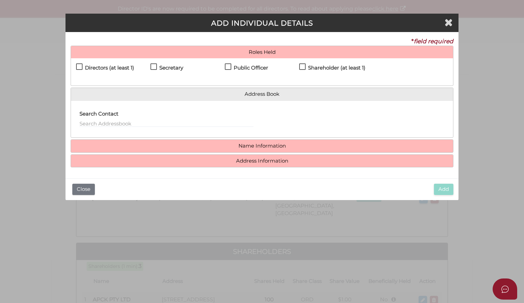
click at [81, 65] on label "Directors (at least 1)" at bounding box center [105, 69] width 58 height 9
checkbox input "true"
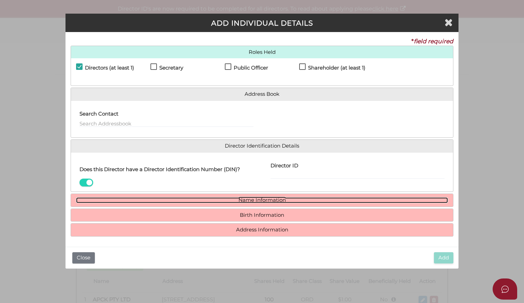
click at [150, 202] on link "Name Information" at bounding box center [262, 201] width 372 height 6
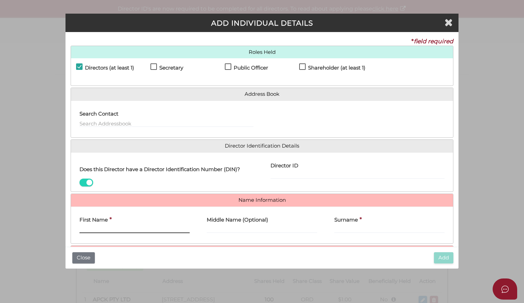
click at [123, 228] on input "First Name" at bounding box center [135, 230] width 110 height 8
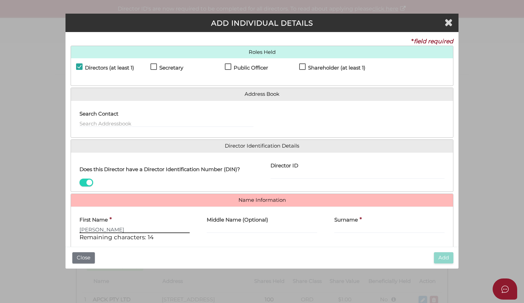
type input "Bradley"
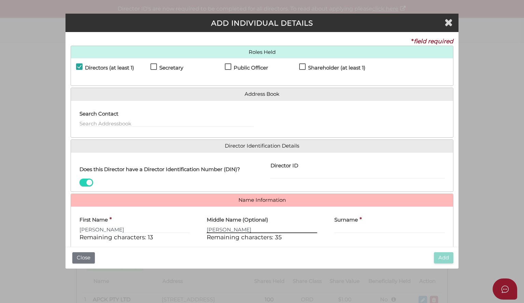
type input "Aaron"
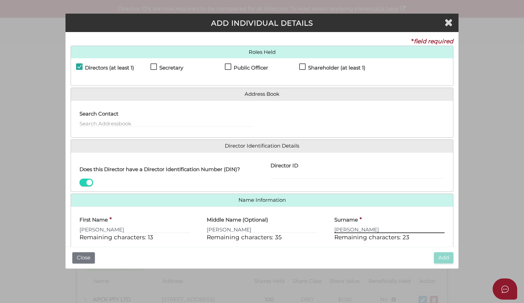
scroll to position [44, 0]
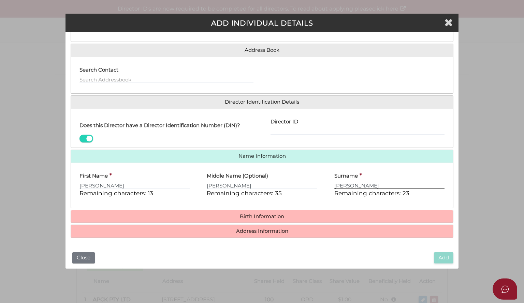
type input "Coleman"
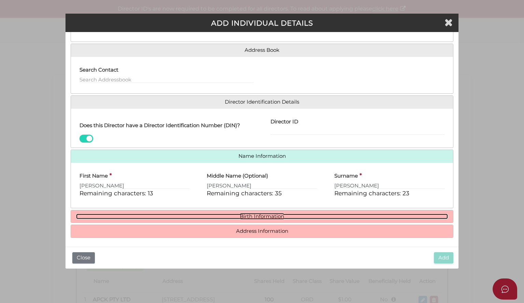
click at [321, 217] on link "Birth Information" at bounding box center [262, 217] width 372 height 6
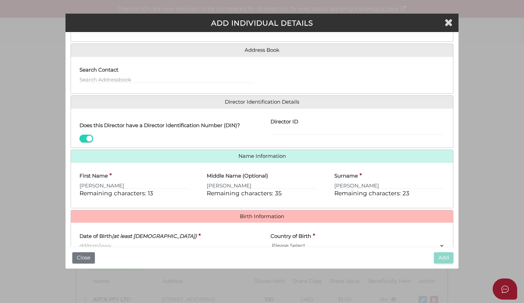
click at [129, 243] on input "Date of Birth (at least 18 years old)" at bounding box center [167, 246] width 174 height 8
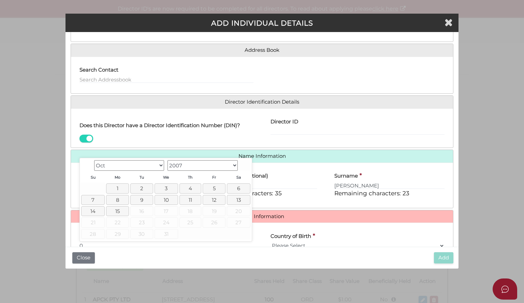
scroll to position [44, 0]
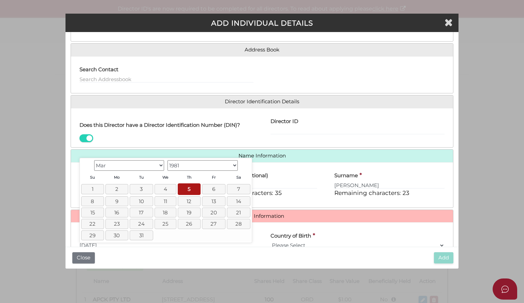
type input "[DATE]"
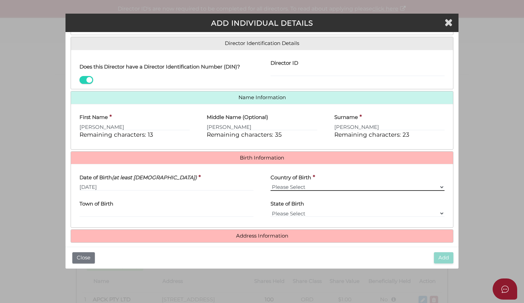
scroll to position [107, 0]
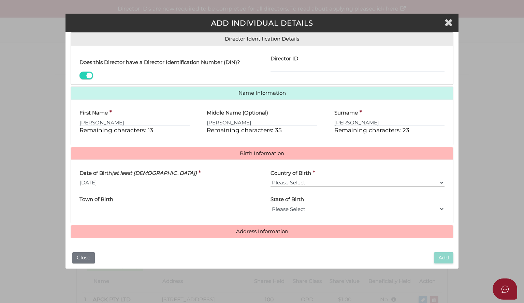
click at [399, 180] on select "Please Select v Australia Afghanistan Albania Algeria American Samoa Andorra An…" at bounding box center [358, 183] width 174 height 8
select select "[GEOGRAPHIC_DATA]"
click at [271, 179] on select "Please Select v Australia Afghanistan Albania Algeria American Samoa Andorra An…" at bounding box center [358, 183] width 174 height 8
click at [91, 206] on input "Town of Birth" at bounding box center [167, 210] width 174 height 8
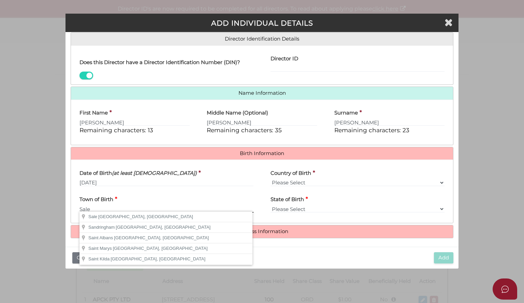
type input "Sale"
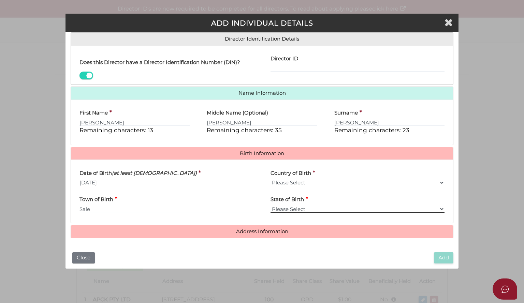
click at [308, 207] on select "Please Select VIC ACT NSW NT QLD TAS WA SA" at bounding box center [358, 210] width 174 height 8
select select "VIC"
click at [271, 206] on select "Please Select VIC ACT NSW NT QLD TAS WA SA" at bounding box center [358, 210] width 174 height 8
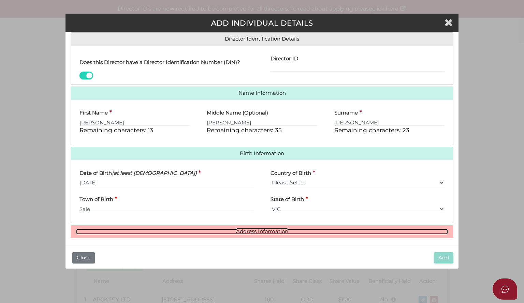
click at [283, 231] on link "Address Information" at bounding box center [262, 232] width 372 height 6
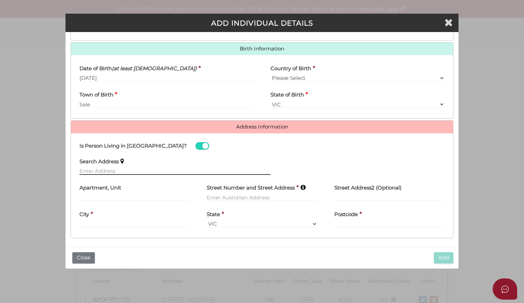
click at [147, 168] on input "text" at bounding box center [175, 172] width 191 height 8
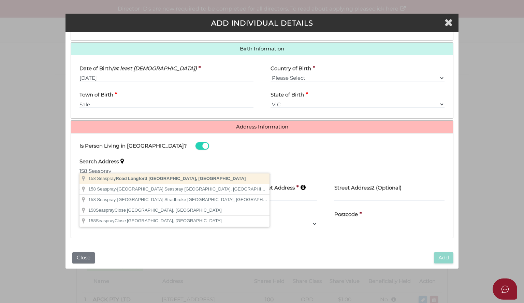
type input "158 Seaspray Road, Longford VIC, Australia"
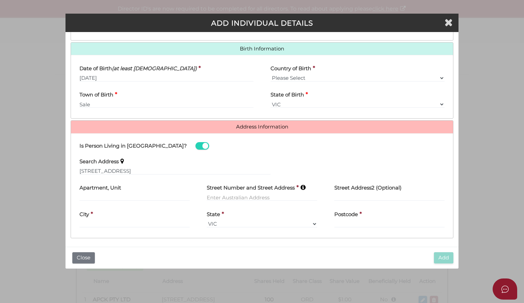
type input "158 Seaspray Road"
type input "Longford"
select select "VIC"
type input "3851"
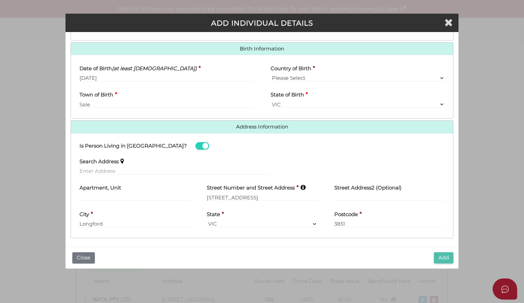
click at [445, 257] on button "Add" at bounding box center [443, 258] width 19 height 11
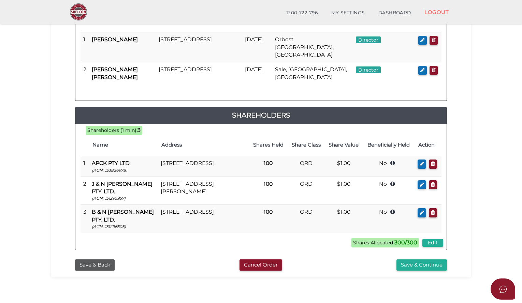
scroll to position [146, 0]
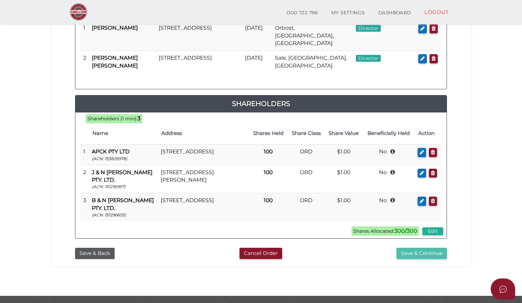
click at [410, 248] on button "Save & Continue" at bounding box center [422, 253] width 51 height 11
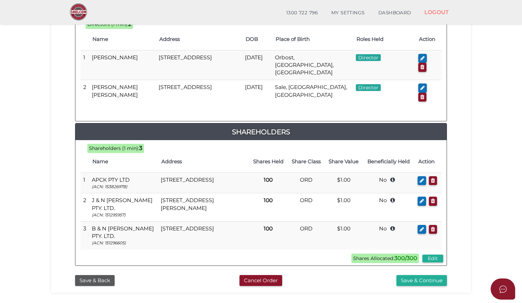
scroll to position [366, 0]
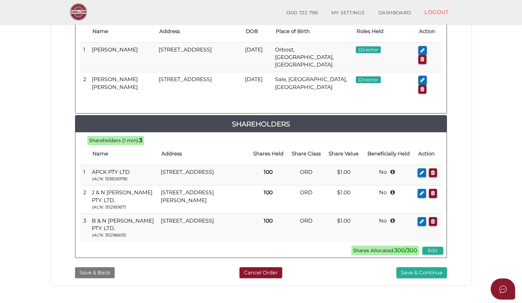
click at [100, 268] on button "Save & Back" at bounding box center [95, 273] width 40 height 11
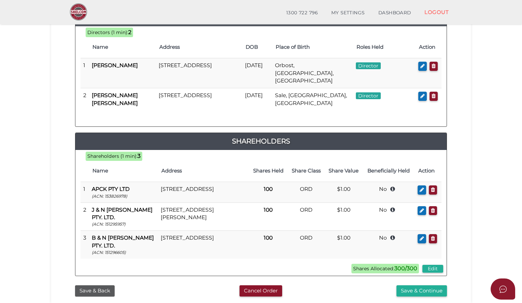
scroll to position [111, 0]
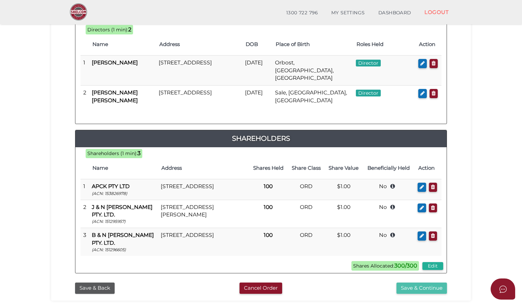
click at [419, 283] on button "Save & Continue" at bounding box center [422, 288] width 51 height 11
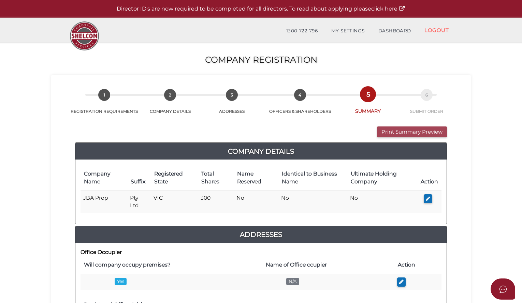
click at [402, 131] on button "Print Summary Preview" at bounding box center [412, 132] width 70 height 11
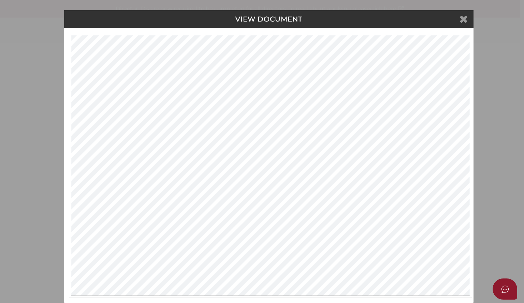
click at [462, 19] on icon at bounding box center [464, 19] width 8 height 10
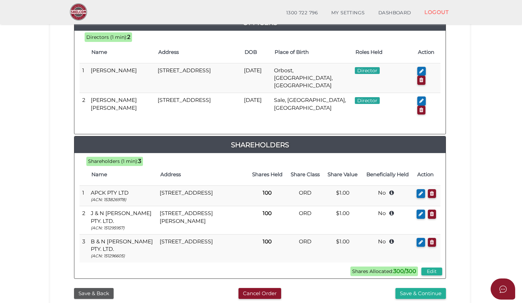
scroll to position [390, 0]
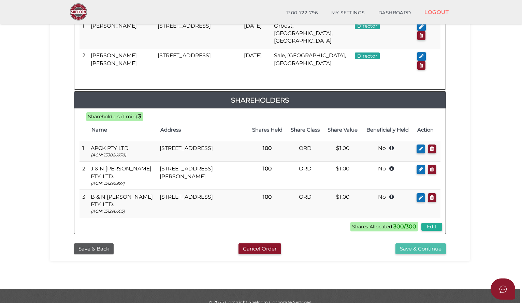
click at [417, 244] on button "Save & Continue" at bounding box center [421, 249] width 51 height 11
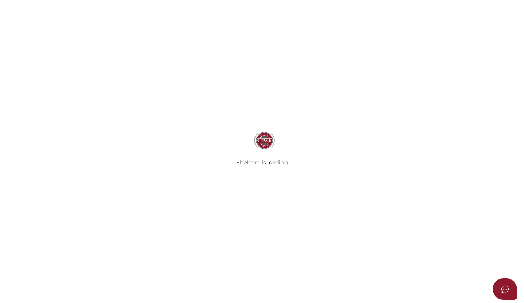
select select "Comb Binding"
select select "No"
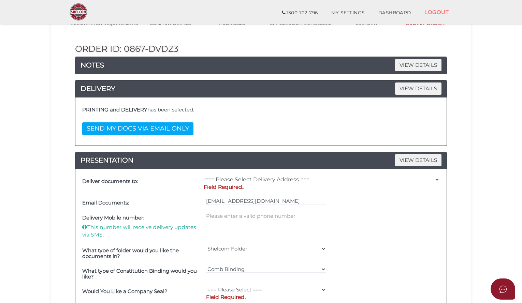
scroll to position [70, 0]
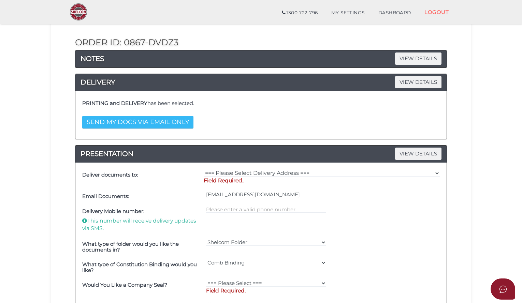
click at [139, 124] on button "SEND MY DOCS VIA EMAIL ONLY" at bounding box center [137, 122] width 111 height 13
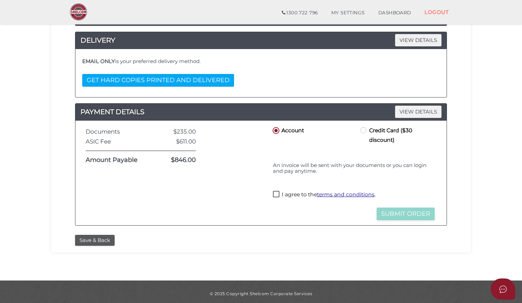
scroll to position [113, 0]
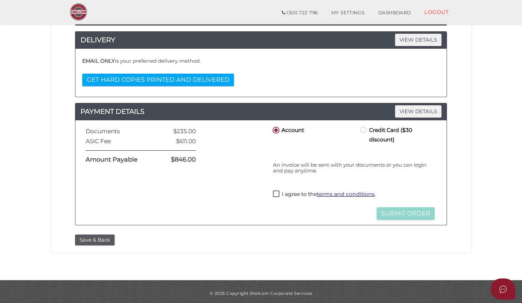
click at [279, 192] on label "I agree to the terms and conditions ." at bounding box center [324, 195] width 103 height 9
checkbox input "true"
click at [393, 210] on button "Submit Order" at bounding box center [406, 214] width 58 height 13
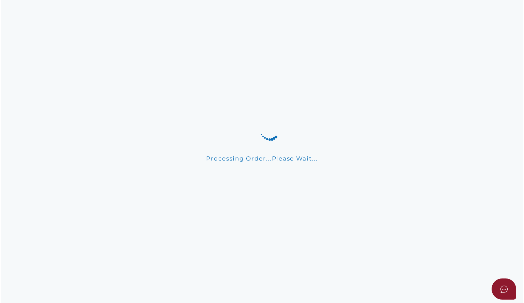
scroll to position [0, 0]
